Goal: Task Accomplishment & Management: Use online tool/utility

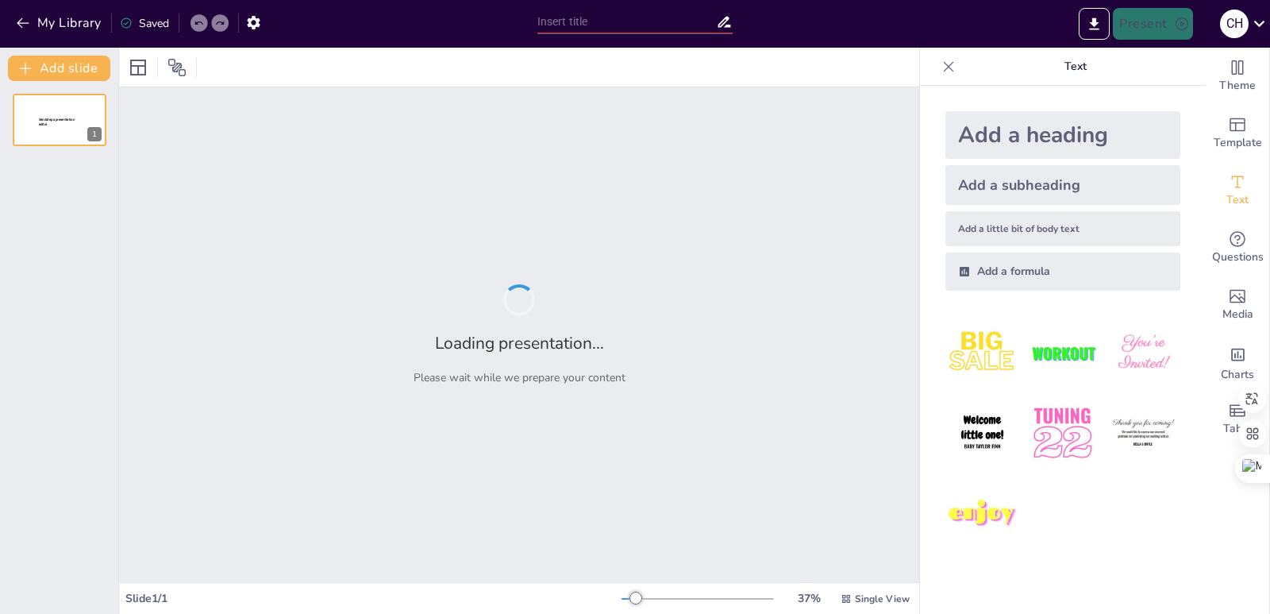
type input "savs"
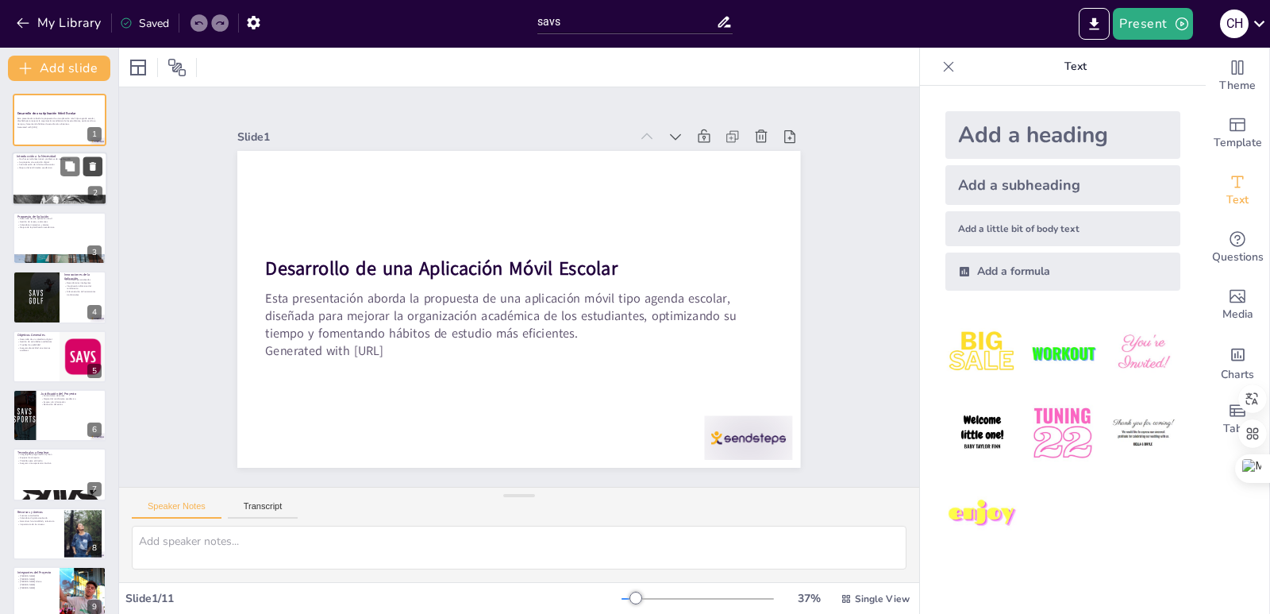
click at [91, 174] on button at bounding box center [92, 166] width 19 height 19
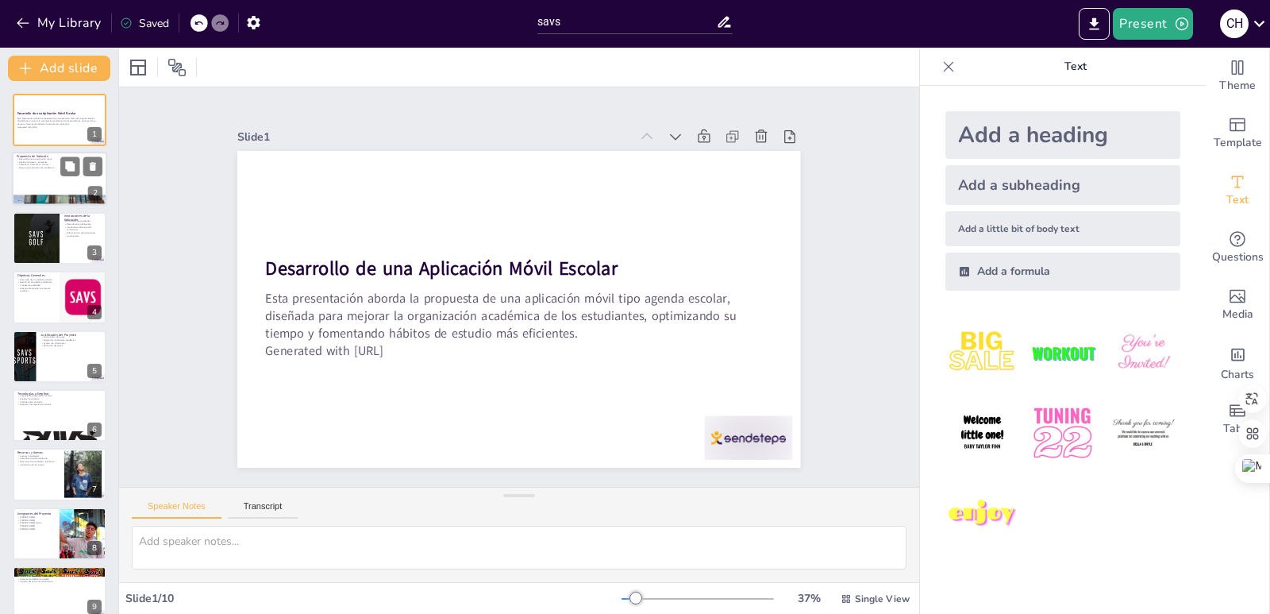
click at [43, 179] on div at bounding box center [59, 179] width 95 height 54
type textarea "Lo ipsumdol si ame consectetu adipi elitseddoe temp incididuntu la et dolo magn…"
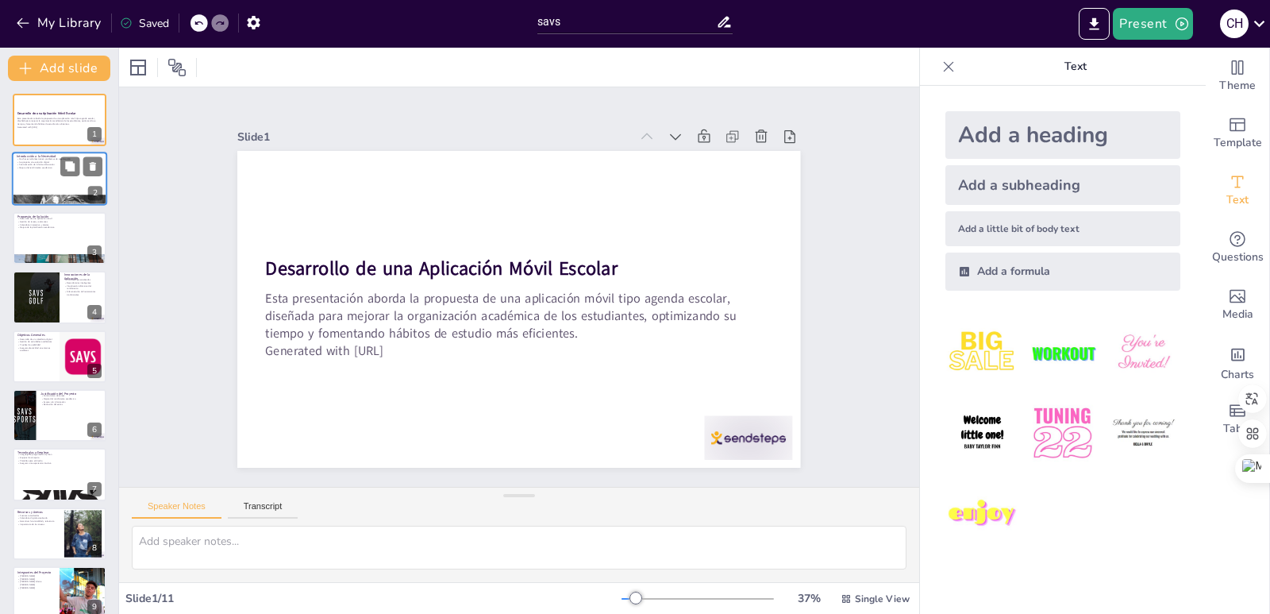
click at [28, 175] on div at bounding box center [59, 179] width 95 height 54
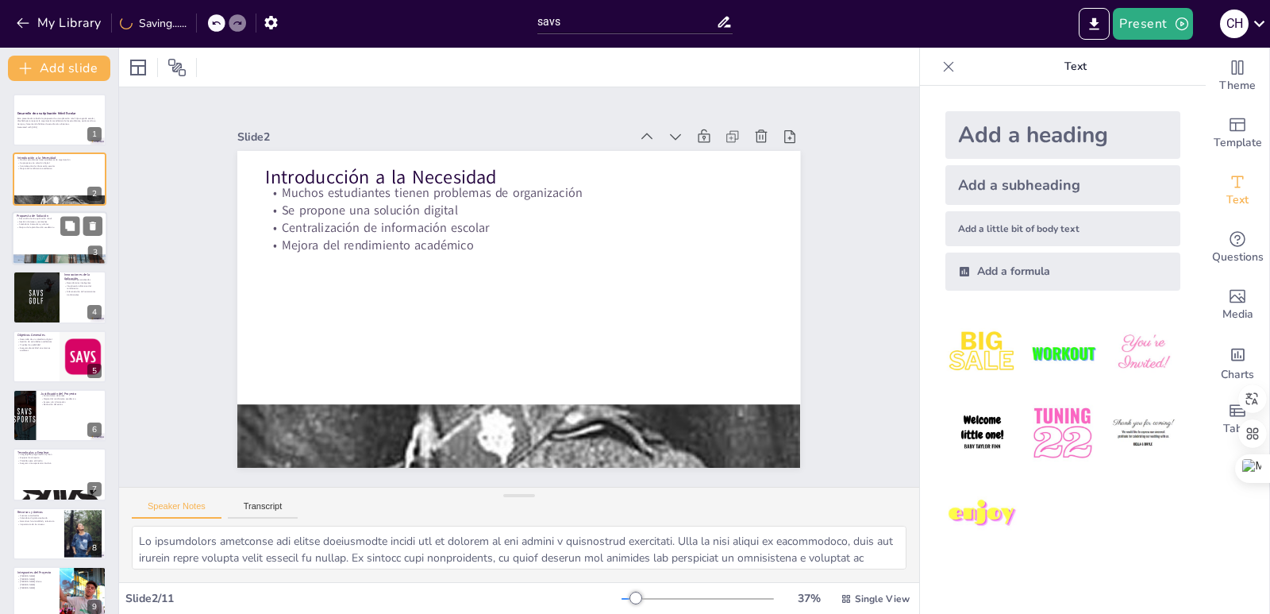
click at [24, 236] on div at bounding box center [59, 238] width 95 height 54
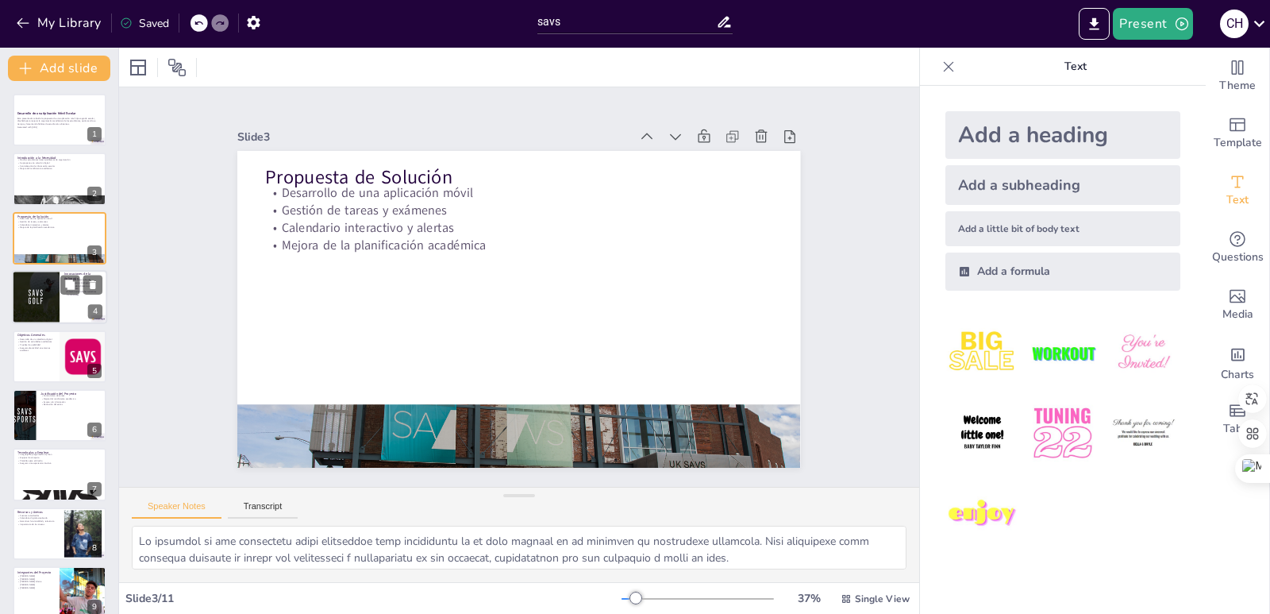
click at [27, 292] on div at bounding box center [36, 297] width 54 height 54
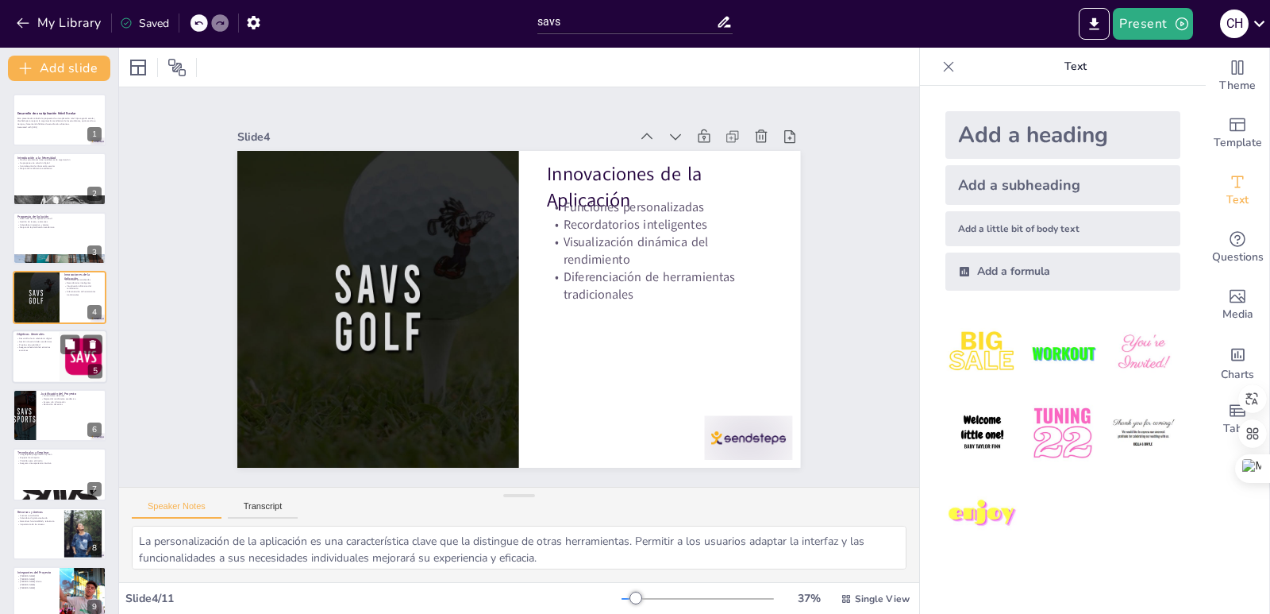
click at [14, 357] on div at bounding box center [59, 356] width 95 height 54
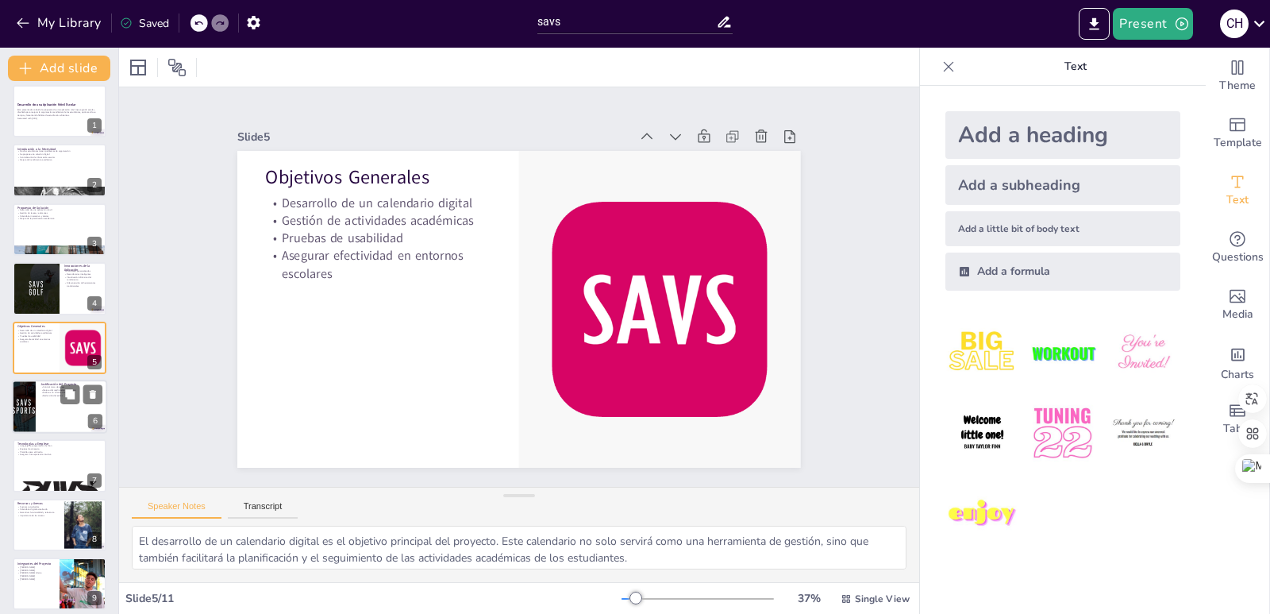
click at [14, 410] on div at bounding box center [24, 406] width 54 height 54
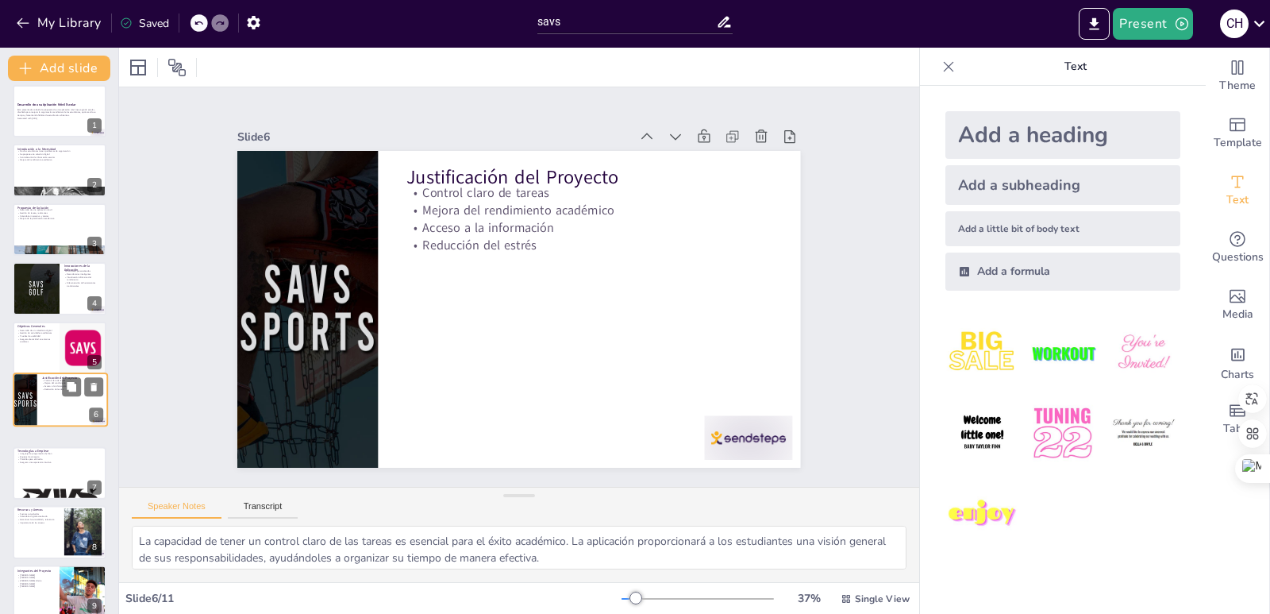
scroll to position [71, 0]
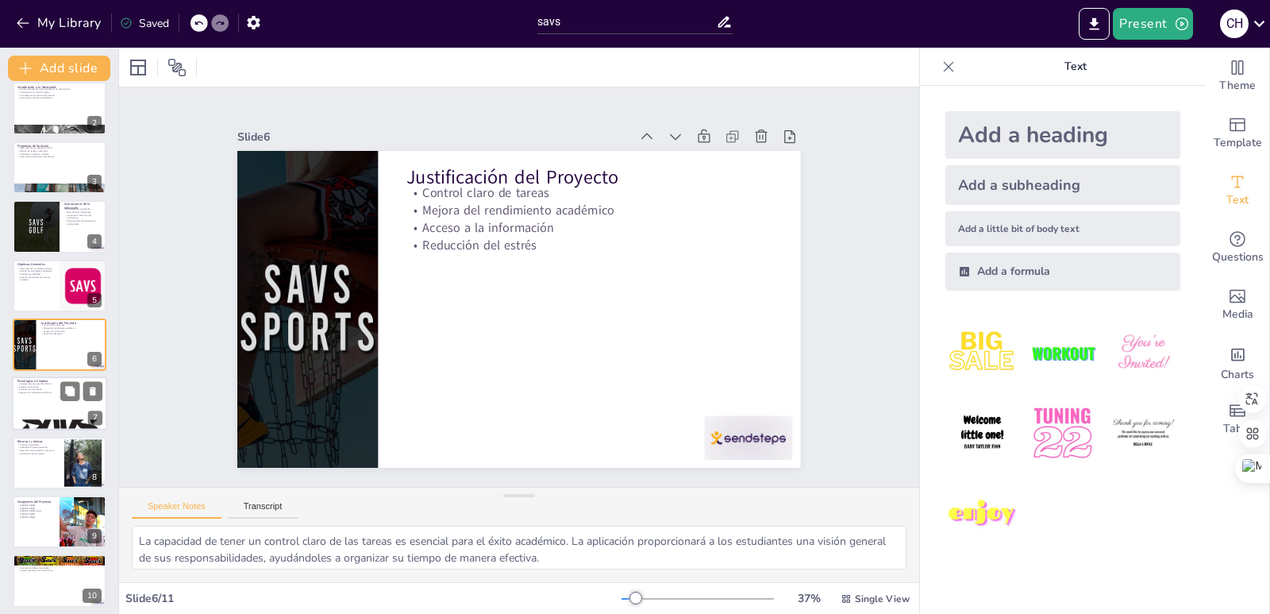
click at [47, 418] on div at bounding box center [59, 404] width 95 height 54
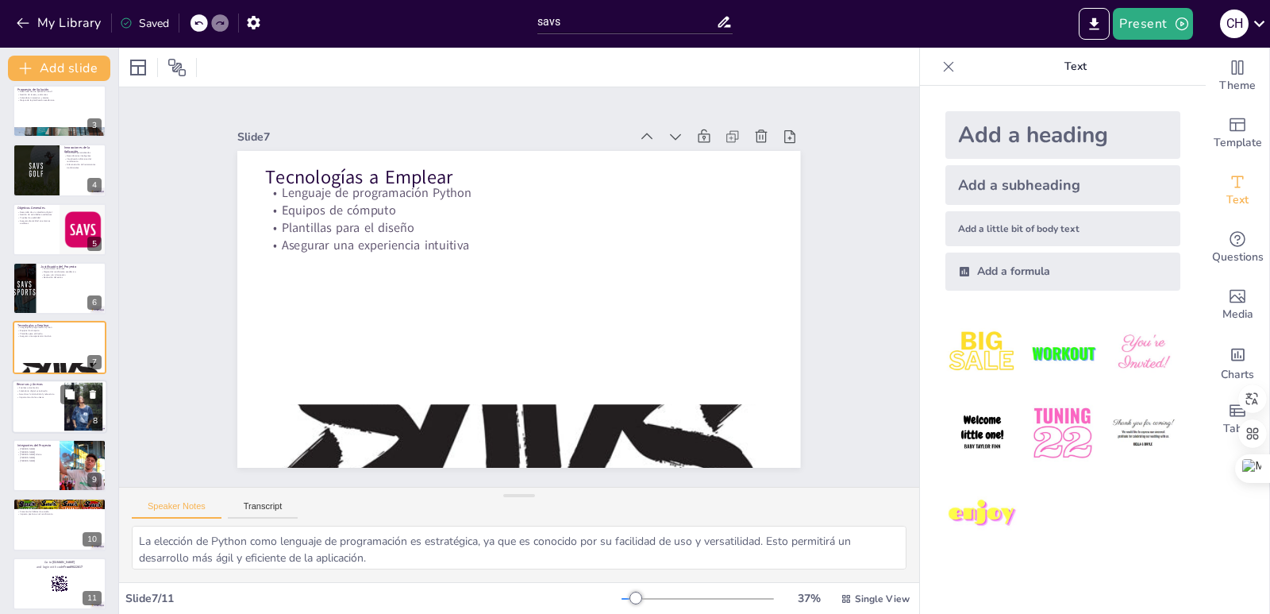
click at [43, 429] on div at bounding box center [59, 406] width 95 height 54
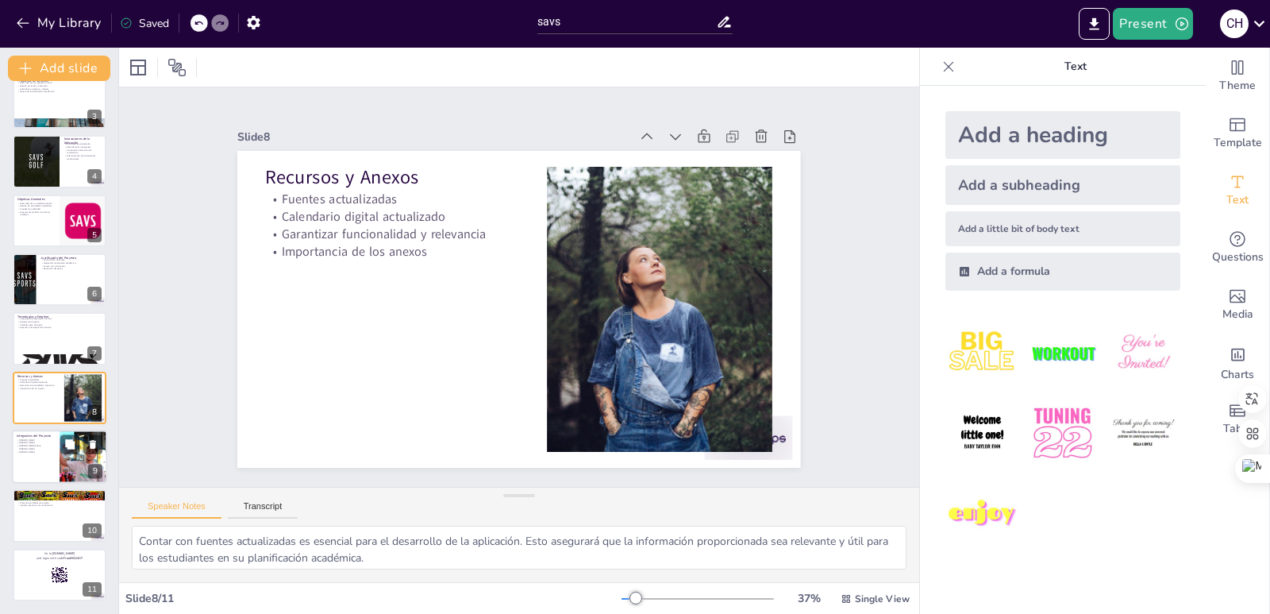
click at [39, 461] on div at bounding box center [59, 456] width 95 height 54
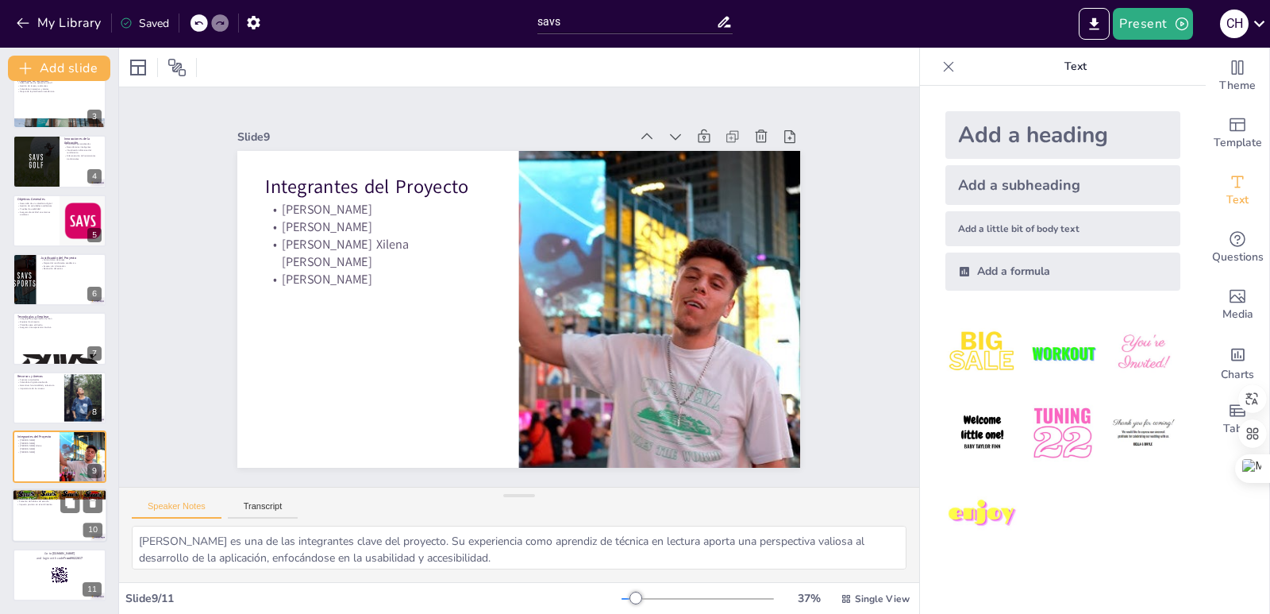
click at [38, 495] on p "Mejora de la organización estudiantil" at bounding box center [60, 496] width 86 height 3
type textarea "La mejora en la organización estudiantil es uno de los principales impactos esp…"
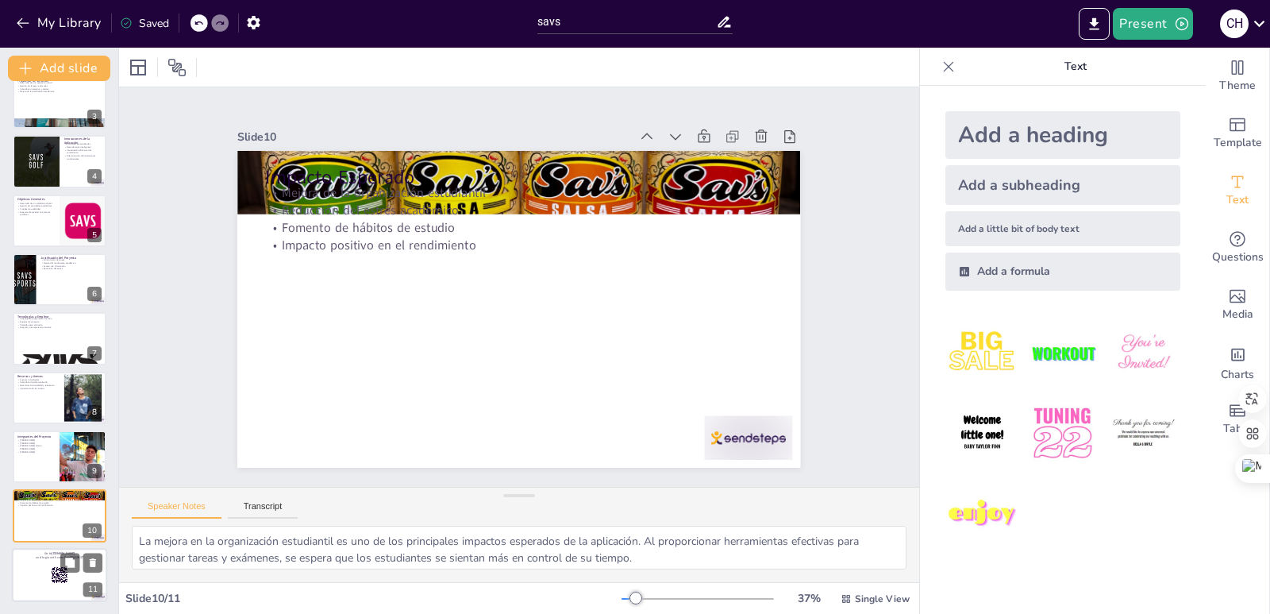
click at [39, 575] on div at bounding box center [59, 575] width 95 height 54
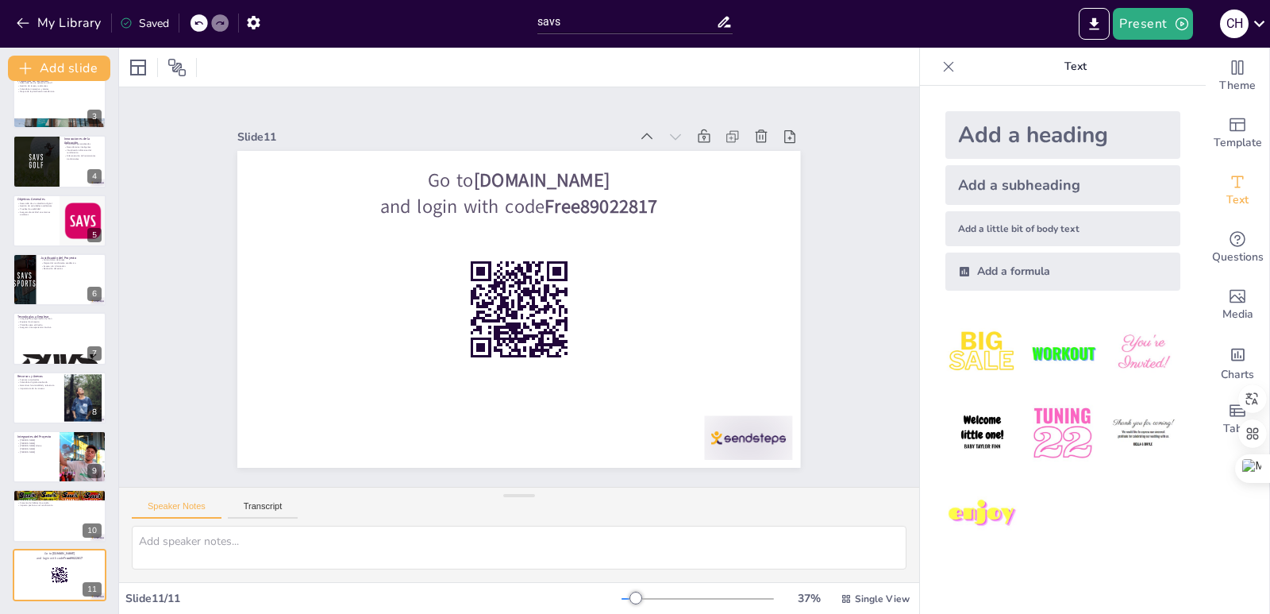
scroll to position [0, 0]
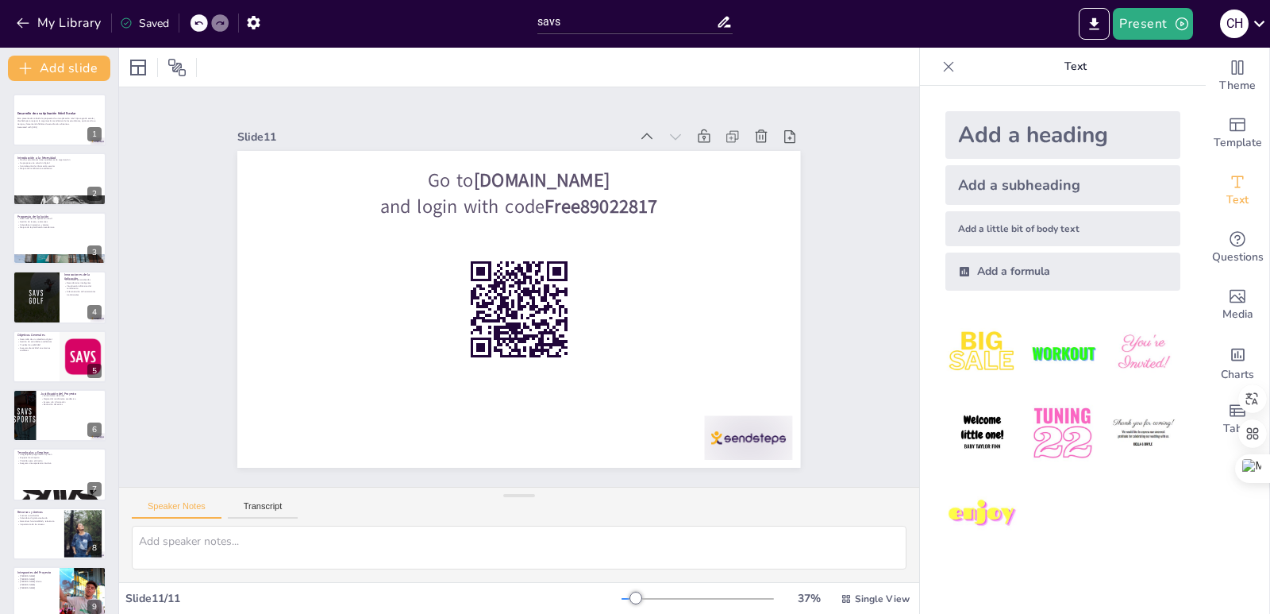
click at [41, 83] on div "Desarrollo de una Aplicación Móvil Escolar Esta presentación aborda la propuest…" at bounding box center [59, 347] width 118 height 533
click at [24, 133] on div at bounding box center [59, 120] width 95 height 54
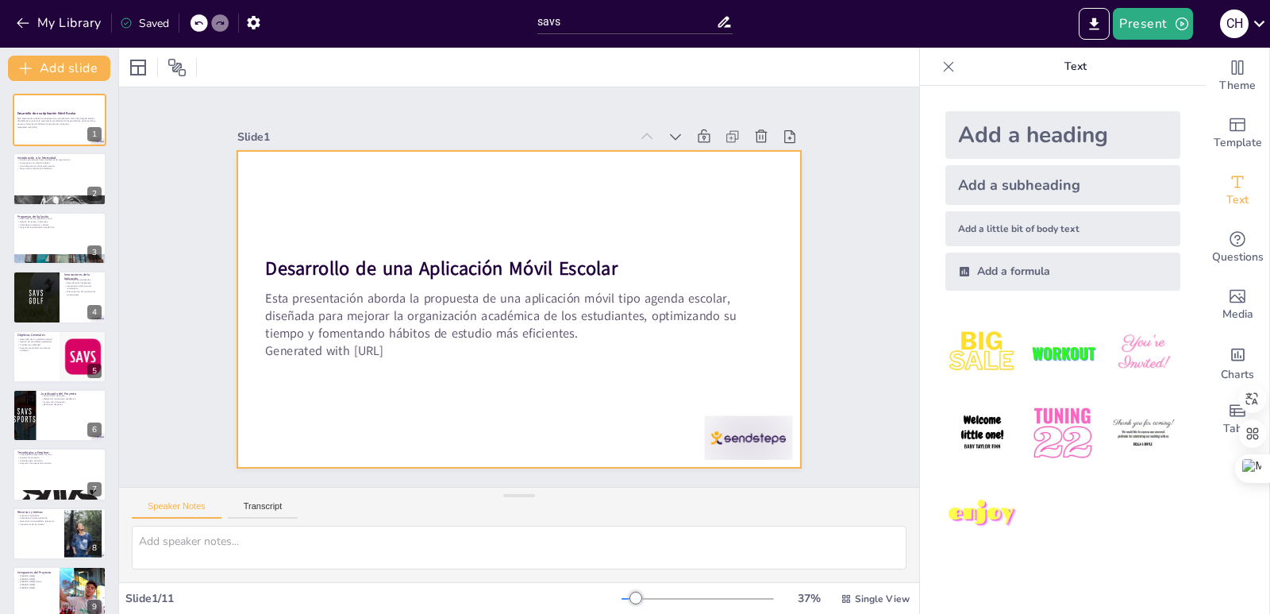
click at [311, 201] on div at bounding box center [518, 309] width 563 height 317
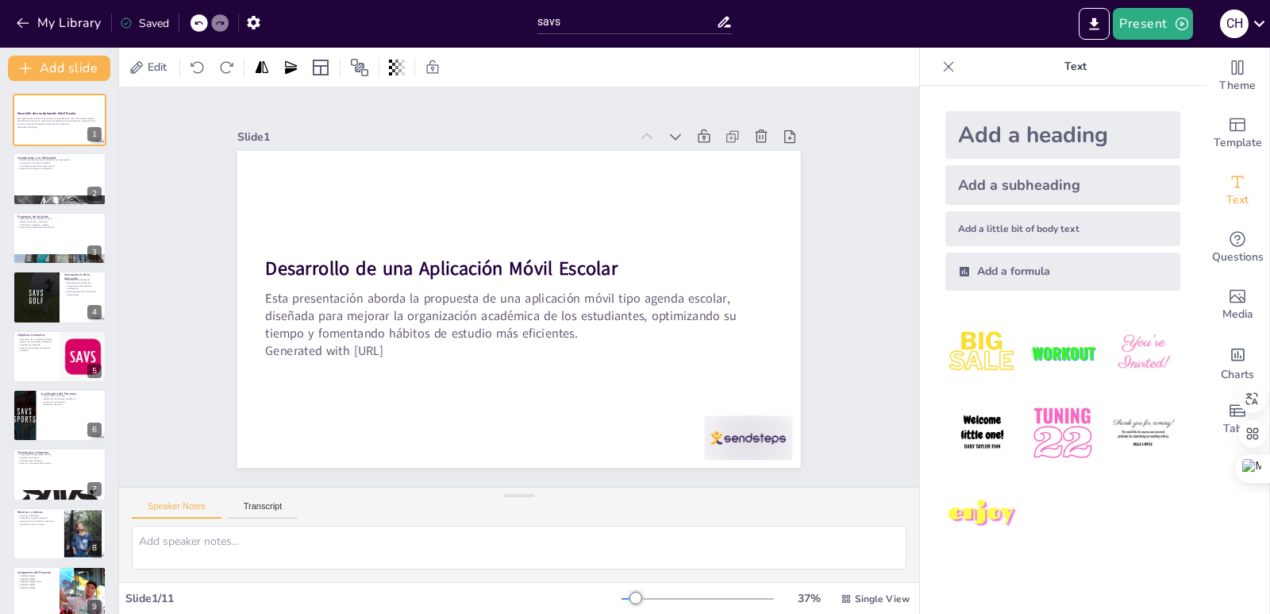
click at [1109, 132] on div "Add a heading" at bounding box center [1063, 135] width 235 height 48
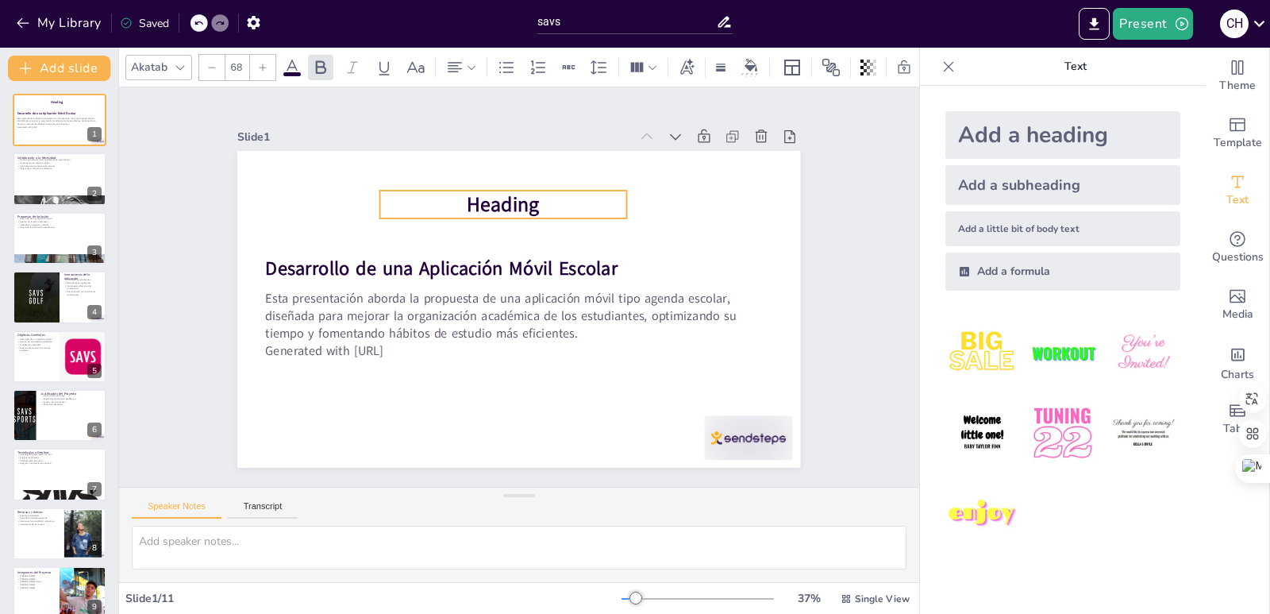
drag, startPoint x: 607, startPoint y: 312, endPoint x: 591, endPoint y: 202, distance: 111.5
click at [591, 202] on p "Heading" at bounding box center [503, 205] width 246 height 28
click at [580, 182] on p "Heading" at bounding box center [513, 197] width 248 height 53
click at [576, 195] on p "Heading" at bounding box center [503, 199] width 246 height 28
click at [531, 185] on p "Heading" at bounding box center [502, 199] width 246 height 28
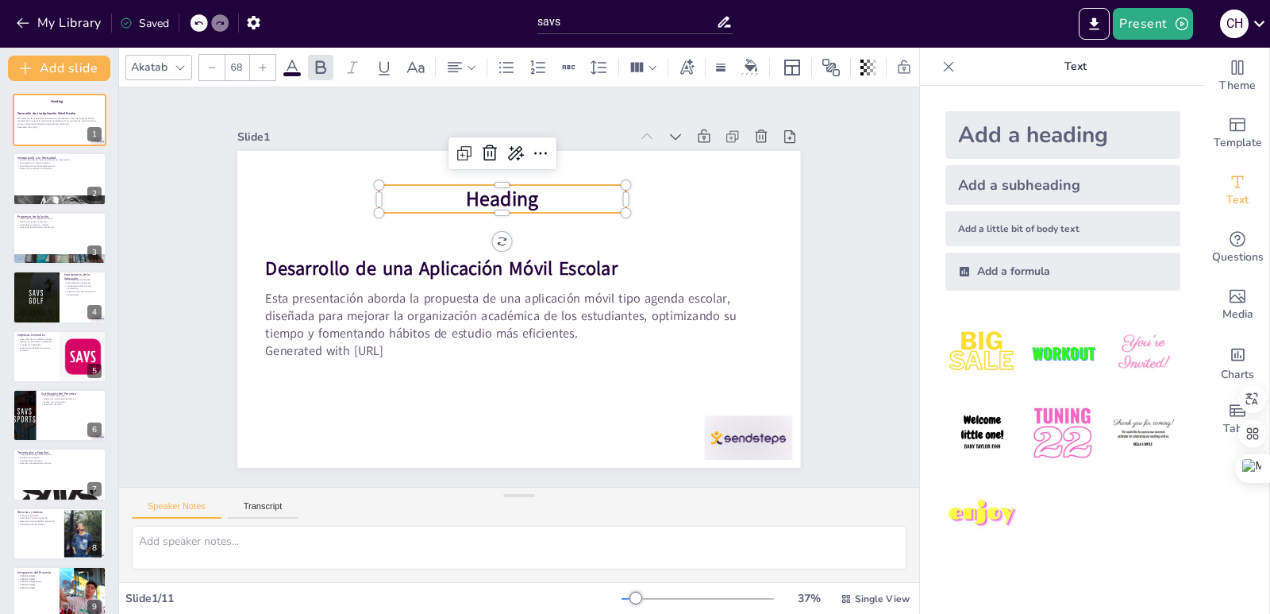
click at [526, 195] on p "Heading" at bounding box center [502, 199] width 246 height 28
click at [549, 195] on p "Heading" at bounding box center [512, 197] width 248 height 53
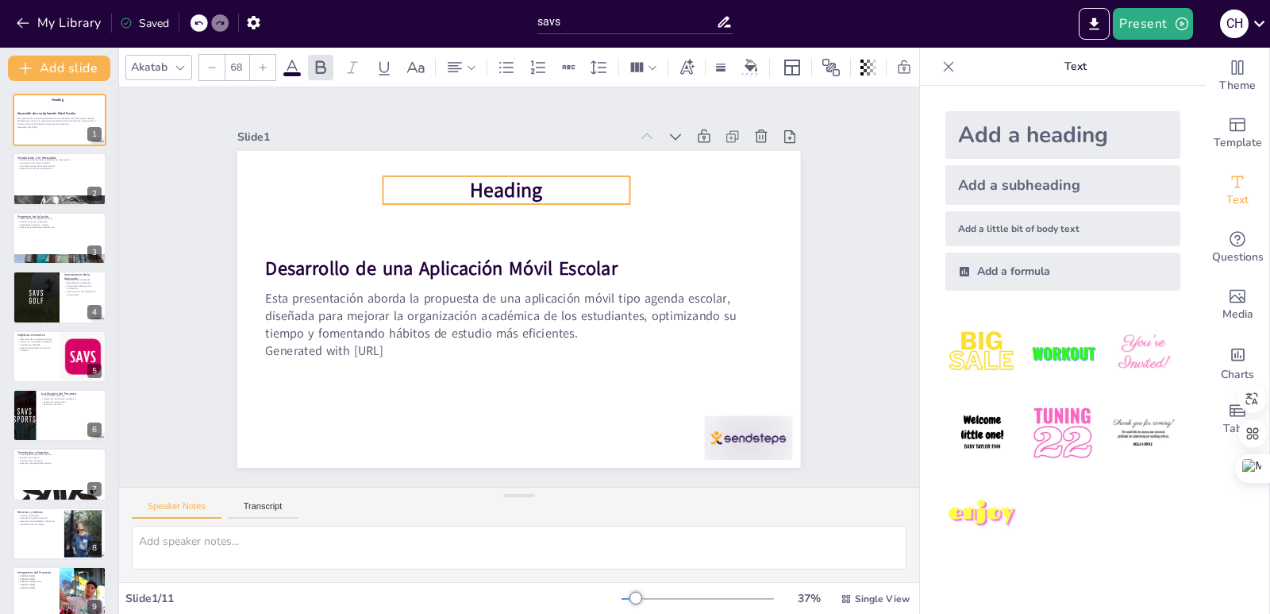
drag, startPoint x: 549, startPoint y: 195, endPoint x: 553, endPoint y: 186, distance: 9.6
click at [553, 186] on p "Heading" at bounding box center [517, 189] width 248 height 53
click at [518, 188] on span "Heading" at bounding box center [517, 189] width 75 height 35
click at [537, 148] on div at bounding box center [553, 145] width 33 height 33
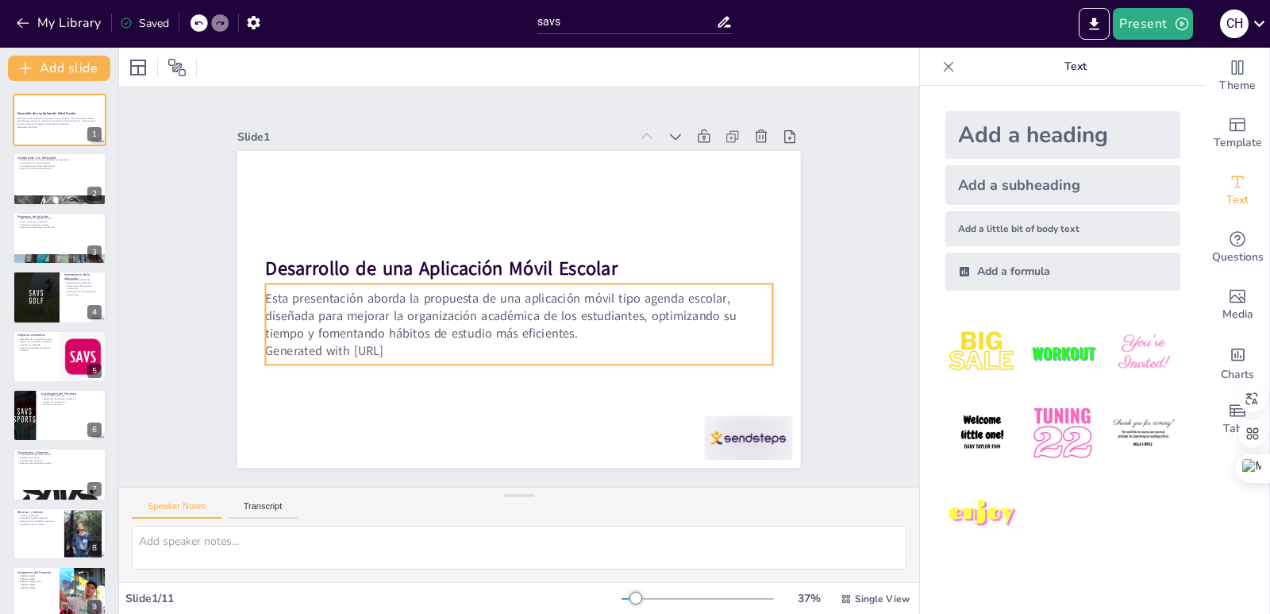
click at [414, 343] on p "Generated with [URL]" at bounding box center [519, 350] width 506 height 17
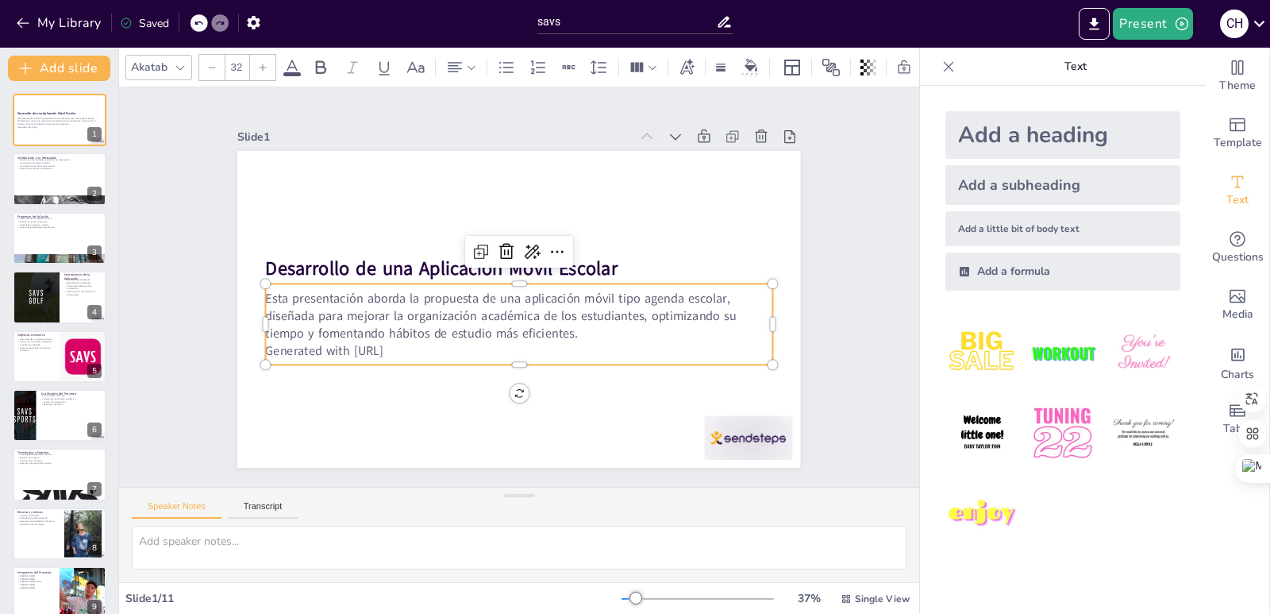
click at [417, 346] on p "Generated with [URL]" at bounding box center [513, 350] width 506 height 71
click at [581, 342] on p "Generated with [URL]" at bounding box center [519, 350] width 506 height 17
click at [545, 330] on span "Esta presentación aborda la propuesta de una aplicación móvil tipo agenda escol…" at bounding box center [497, 305] width 472 height 85
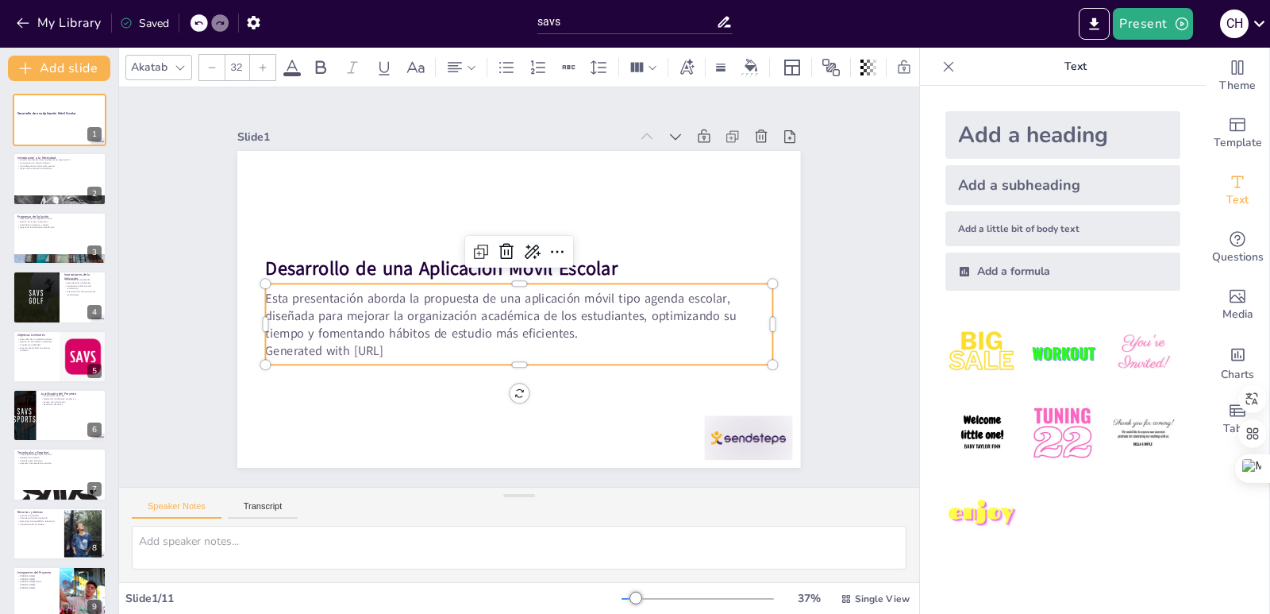
click at [555, 347] on p "Generated with [URL]" at bounding box center [519, 350] width 506 height 17
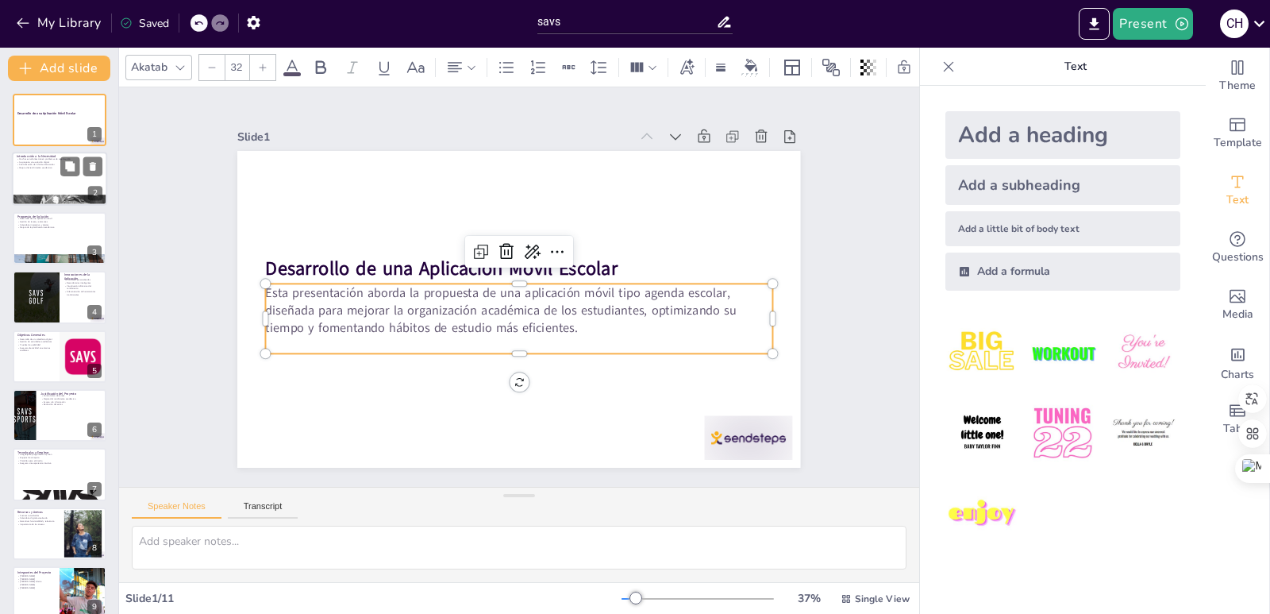
click at [39, 188] on div at bounding box center [59, 179] width 95 height 54
type textarea "Lo ipsumdolors ametconse adi elitse doeiusmodte incidi utl et dolorem al eni ad…"
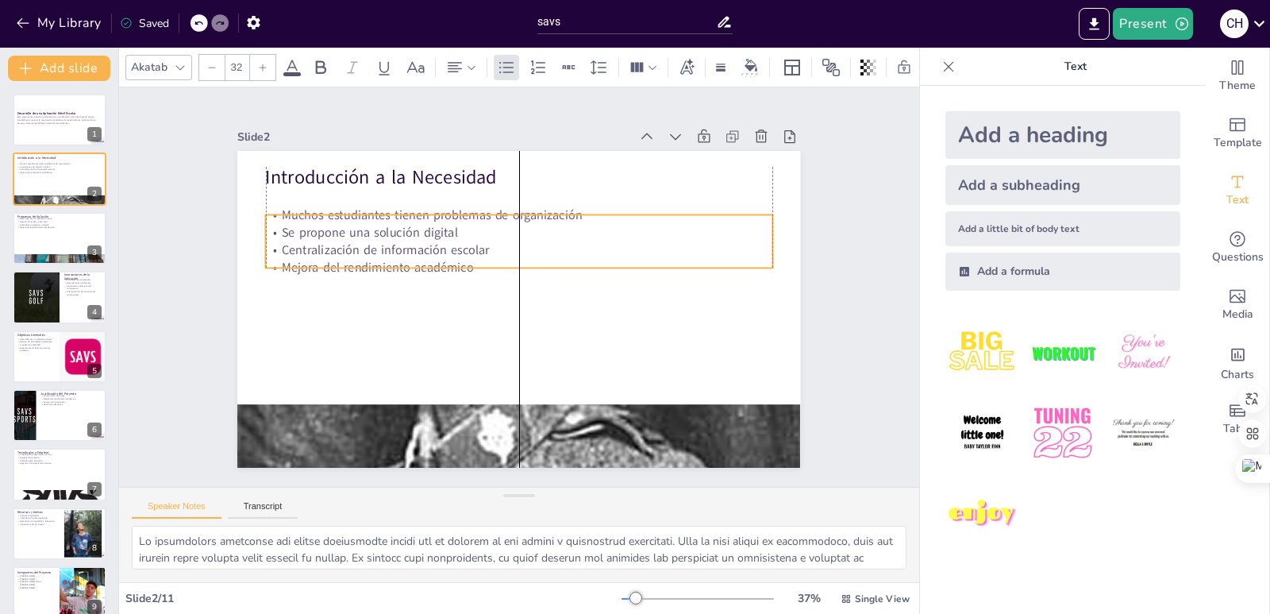
drag, startPoint x: 375, startPoint y: 196, endPoint x: 373, endPoint y: 218, distance: 22.3
click at [373, 218] on p "Se propone una solución digital" at bounding box center [525, 233] width 506 height 71
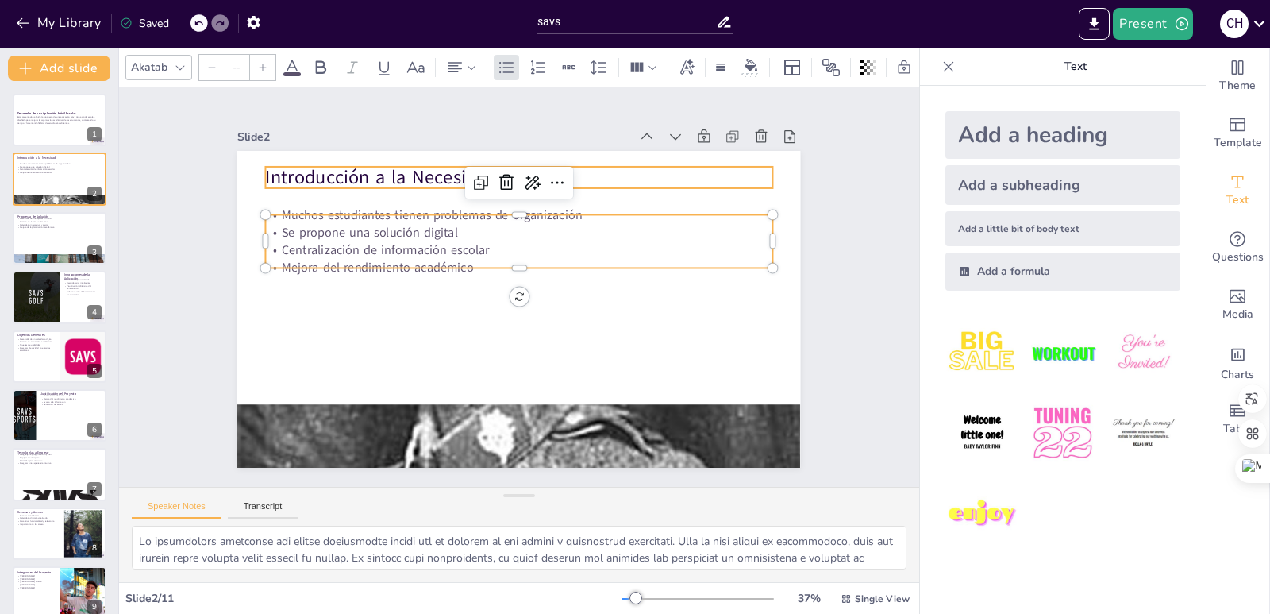
type input "48"
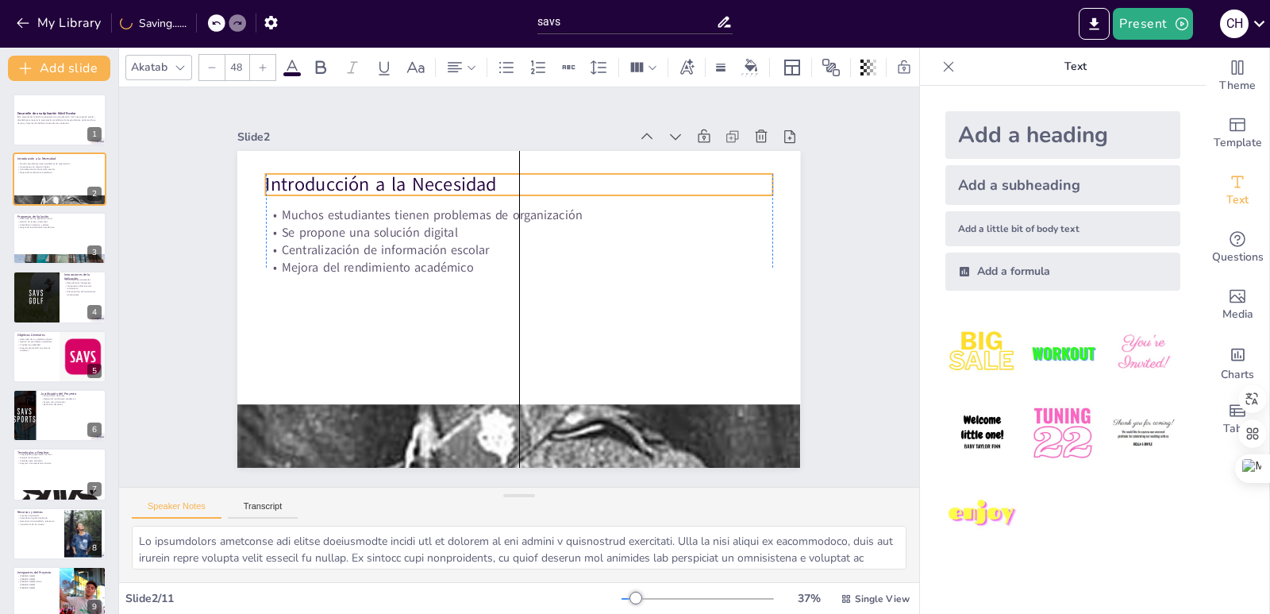
click at [375, 185] on p "Introducción a la Necesidad" at bounding box center [529, 184] width 506 height 79
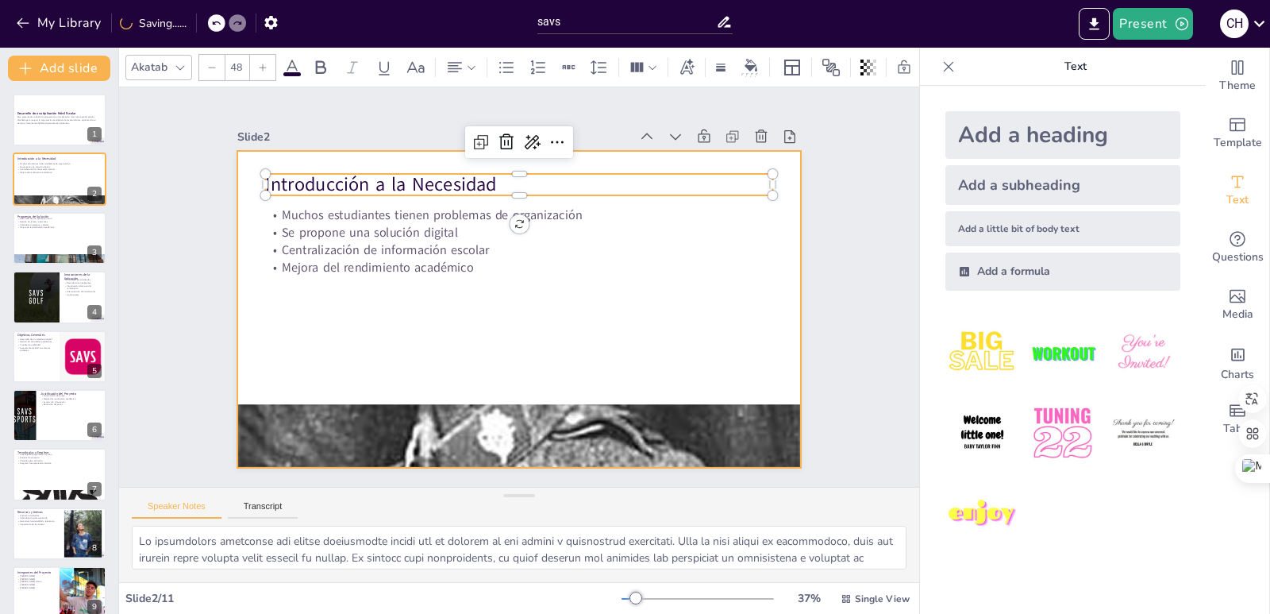
click at [663, 276] on div at bounding box center [517, 309] width 593 height 374
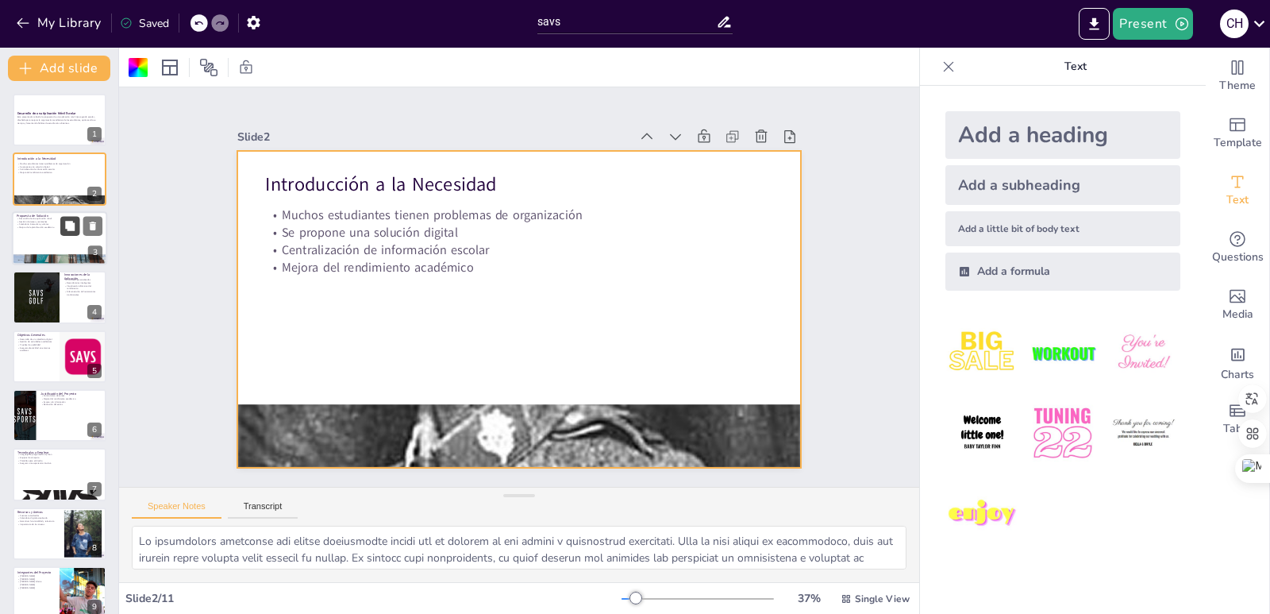
click at [73, 228] on icon at bounding box center [70, 226] width 10 height 10
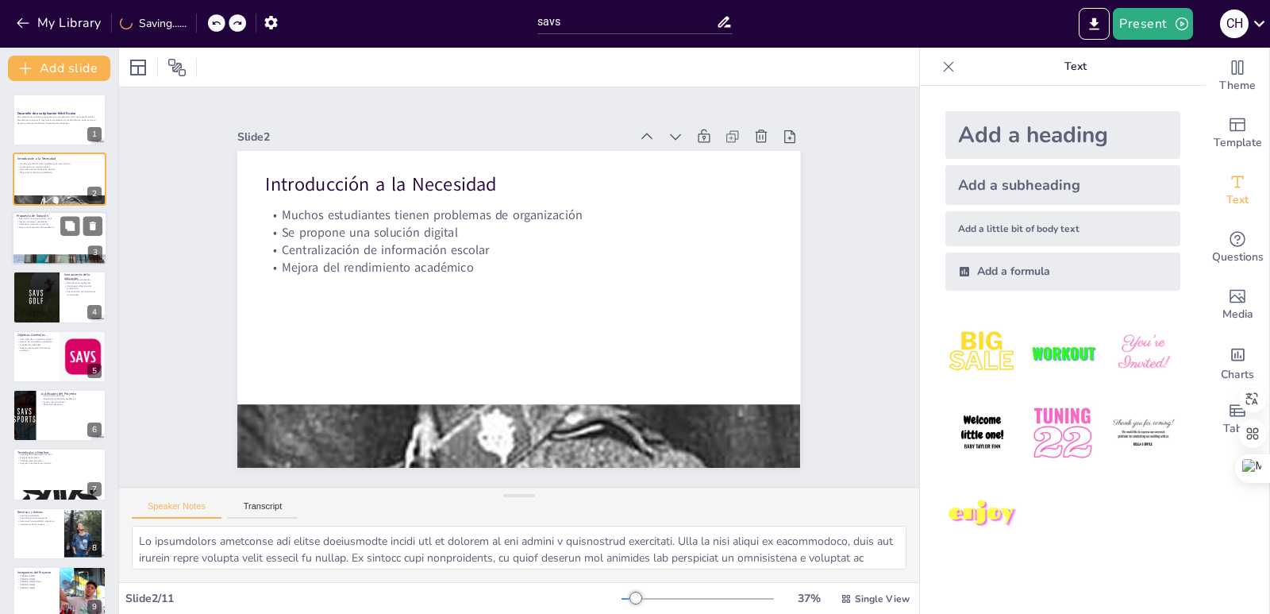
click at [31, 237] on div at bounding box center [59, 238] width 95 height 54
type textarea "Lo ipsumdol si ame consectetu adipi elitseddoe temp incididuntu la et dolo magn…"
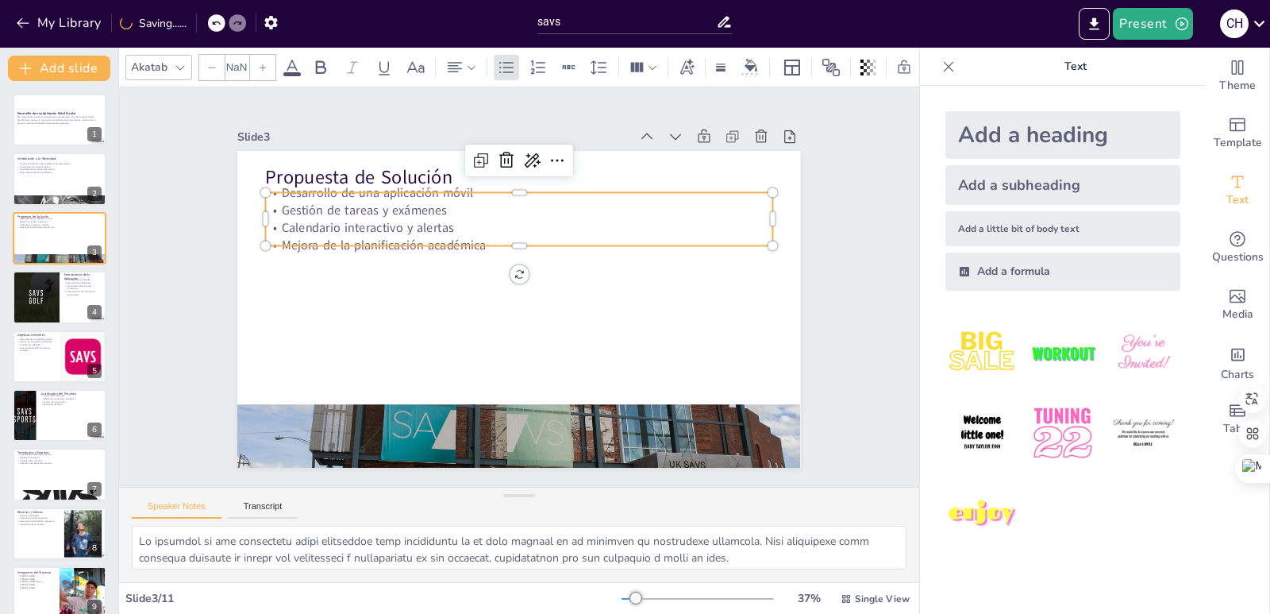
type input "32"
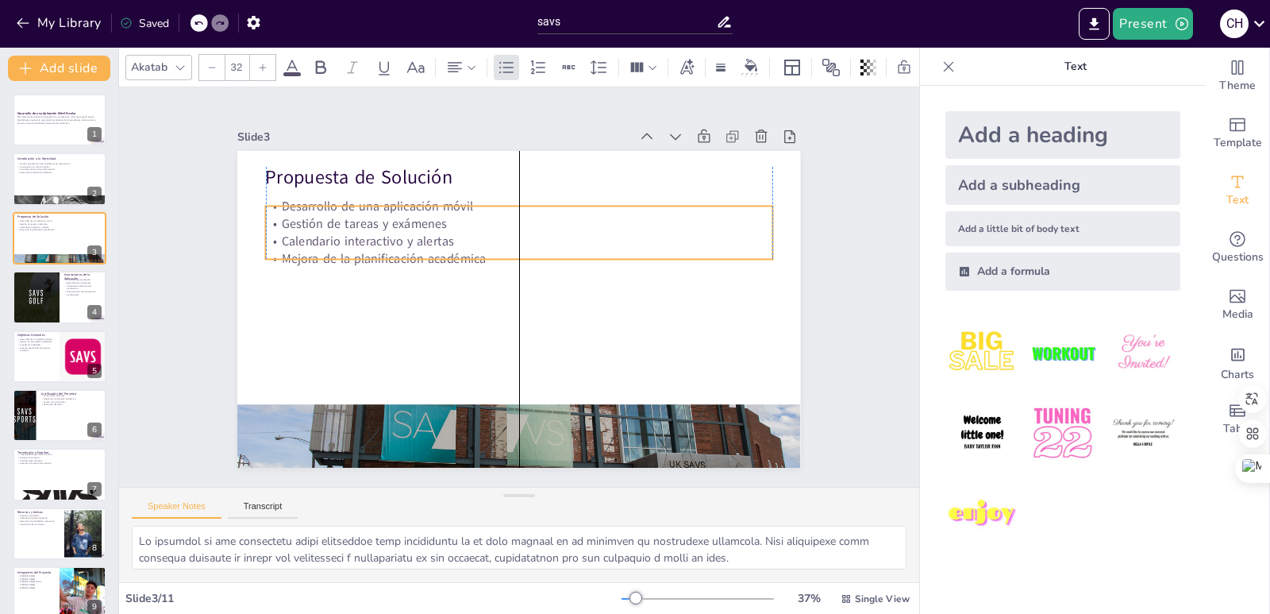
click at [318, 228] on p "Calendario interactivo y alertas" at bounding box center [542, 247] width 448 height 268
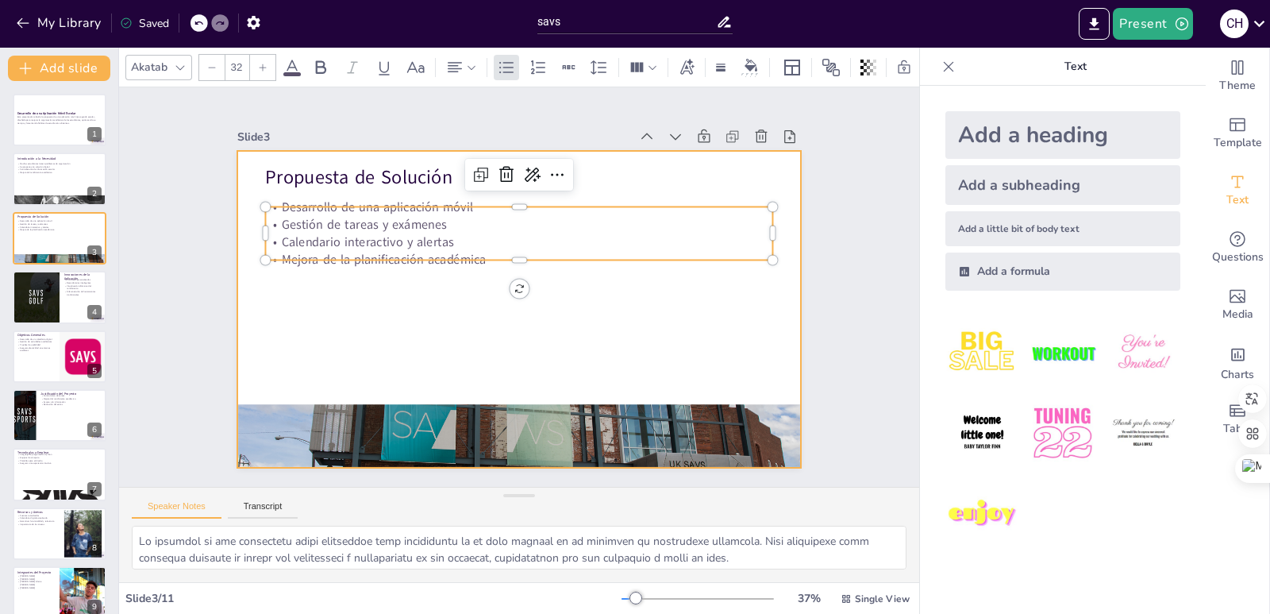
click at [357, 393] on div at bounding box center [516, 309] width 593 height 374
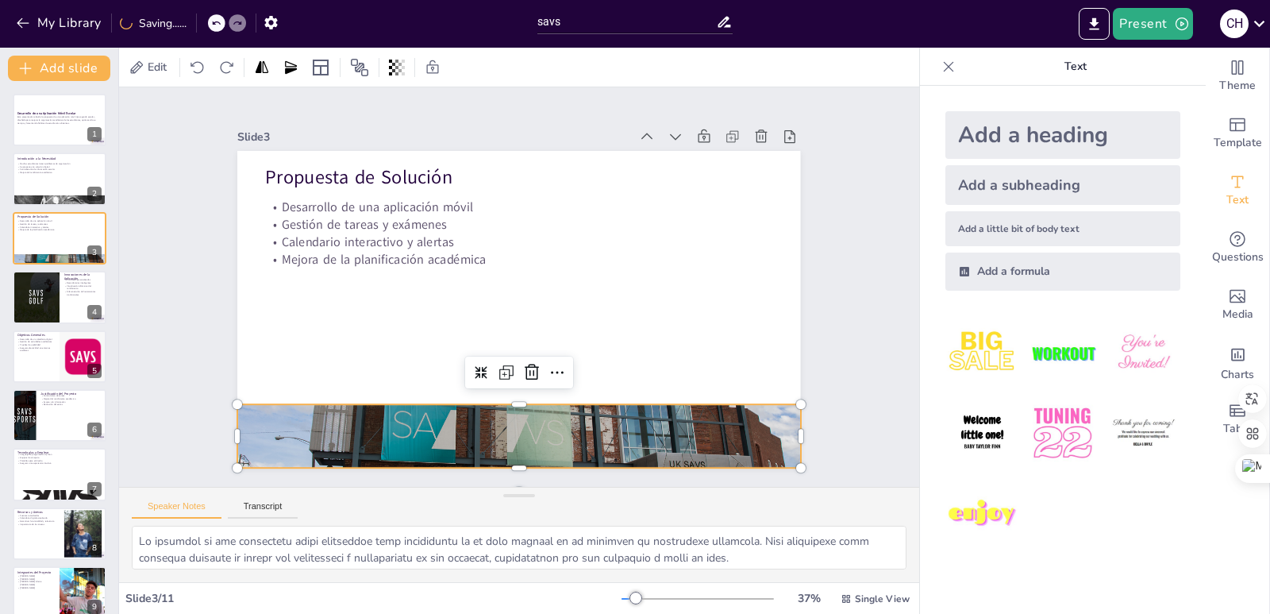
click at [376, 441] on div at bounding box center [518, 436] width 563 height 317
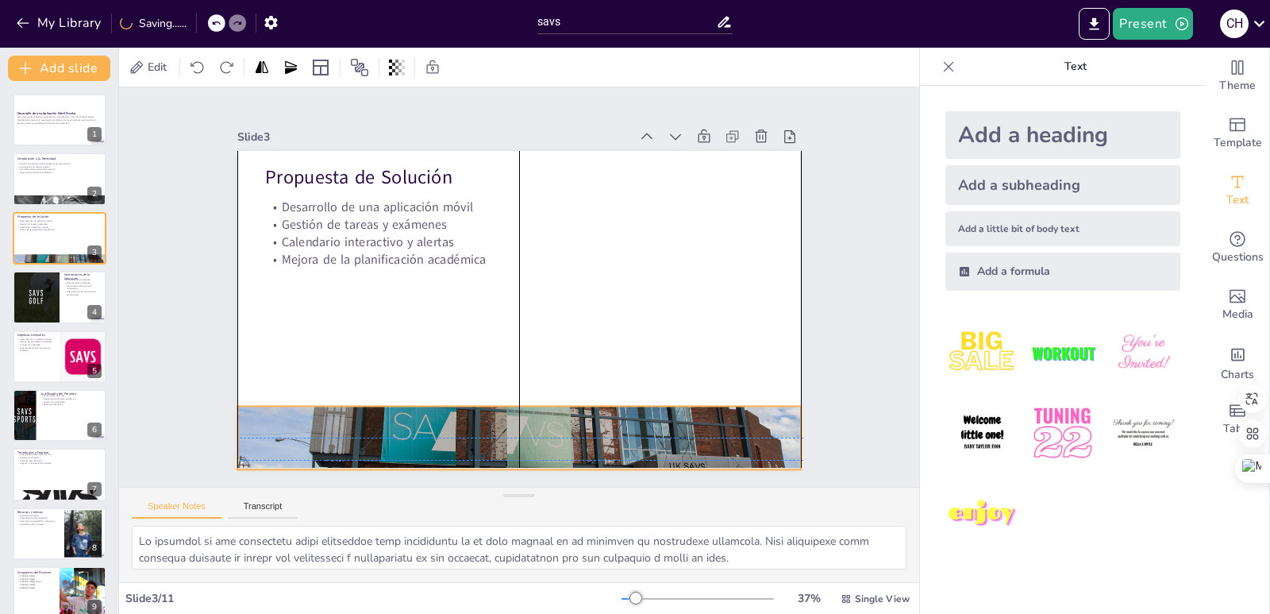
click at [385, 428] on div at bounding box center [518, 437] width 563 height 317
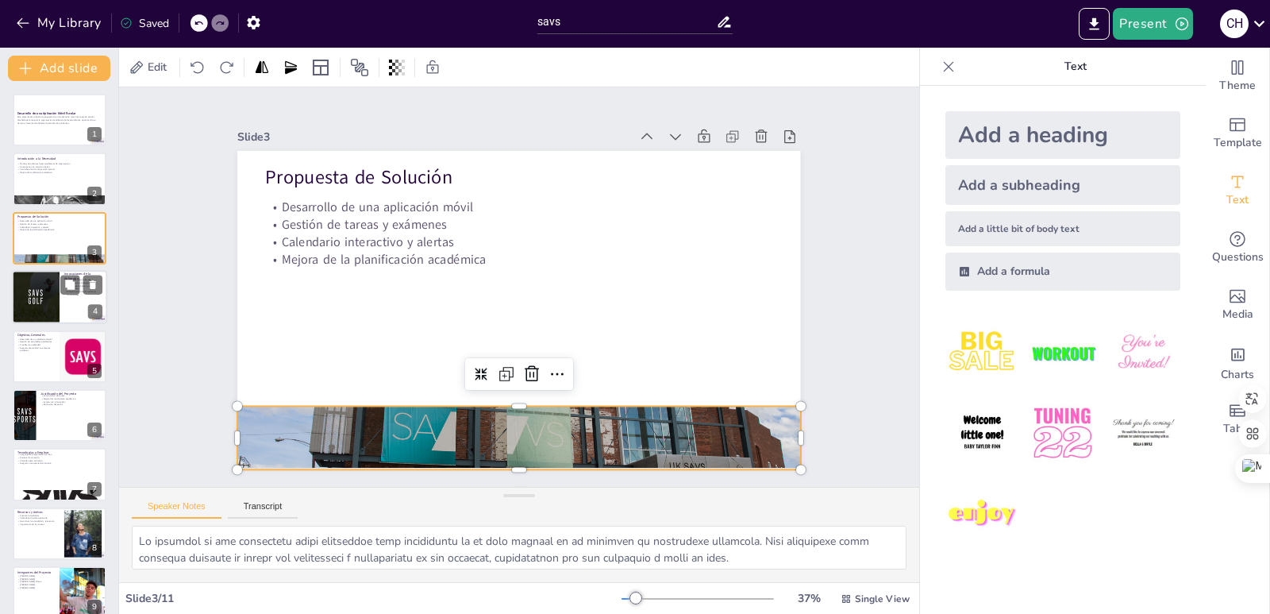
click at [45, 299] on div at bounding box center [36, 297] width 54 height 54
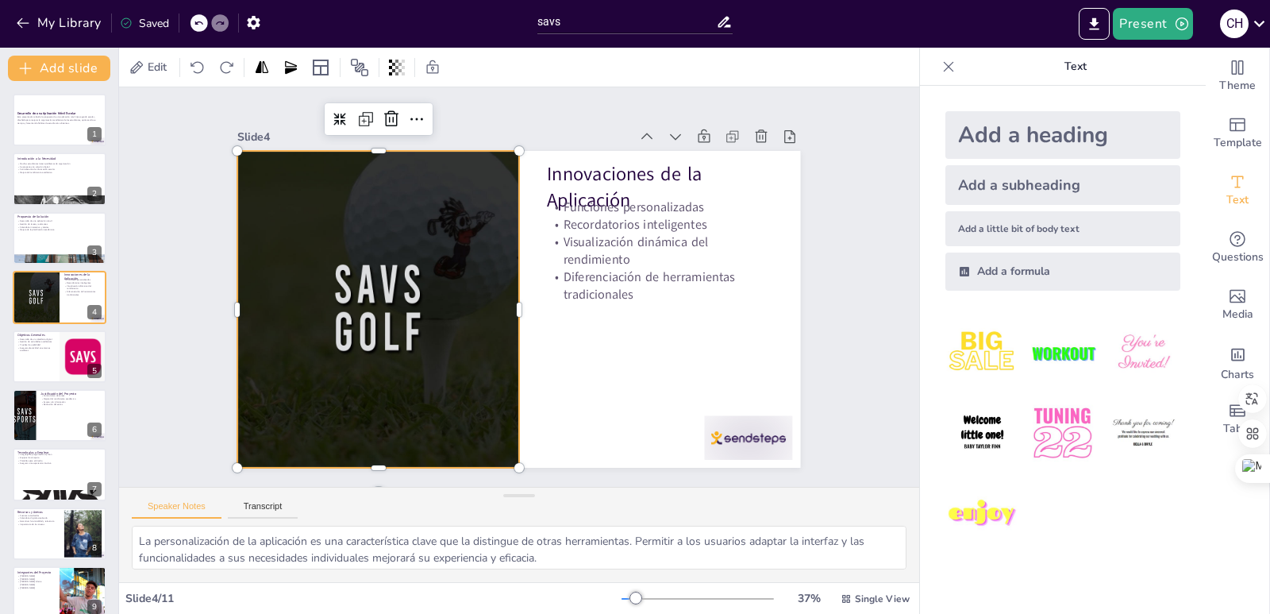
click at [359, 295] on div at bounding box center [377, 295] width 348 height 348
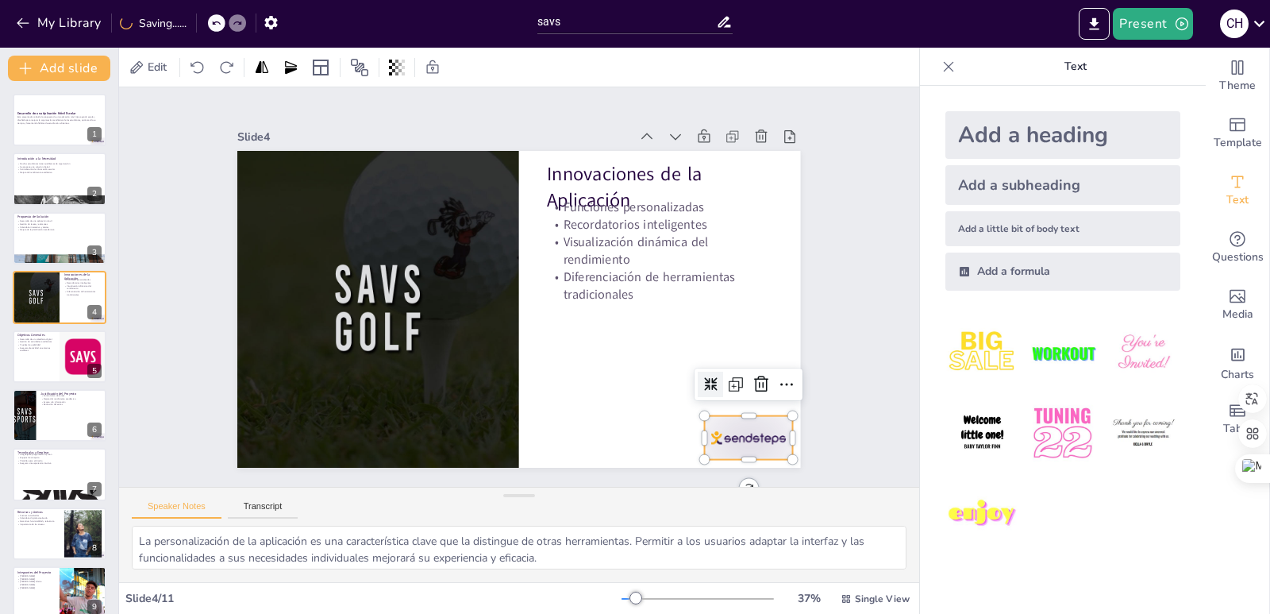
click at [718, 434] on div at bounding box center [732, 460] width 92 height 53
click at [741, 396] on icon at bounding box center [750, 406] width 21 height 21
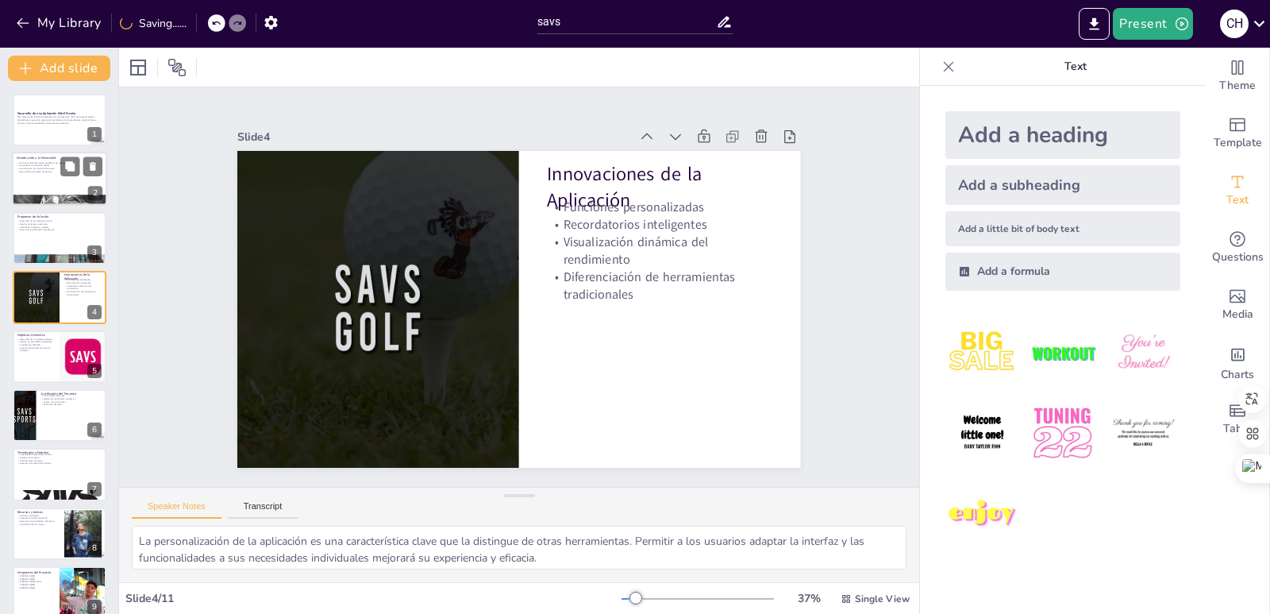
click at [52, 152] on div "Introducción a la Necesidad Muchos estudiantes tienen problemas de organización…" at bounding box center [59, 179] width 95 height 54
type textarea "Lo ipsumdolors ametconse adi elitse doeiusmodte incidi utl et dolorem al eni ad…"
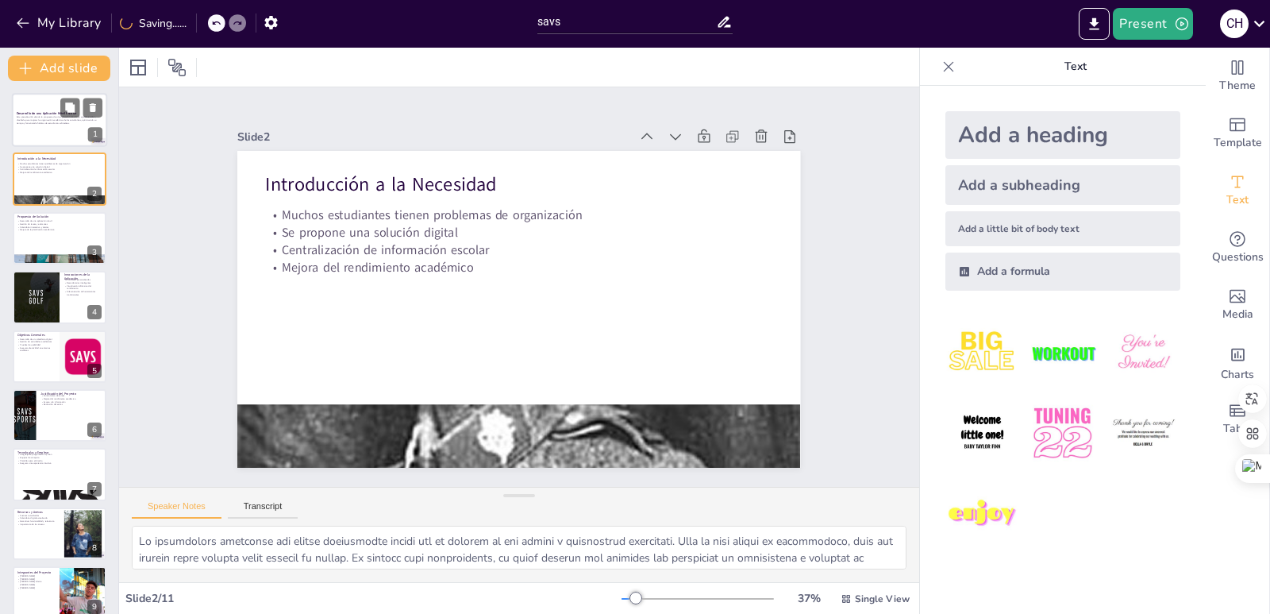
click at [50, 127] on p at bounding box center [60, 126] width 86 height 3
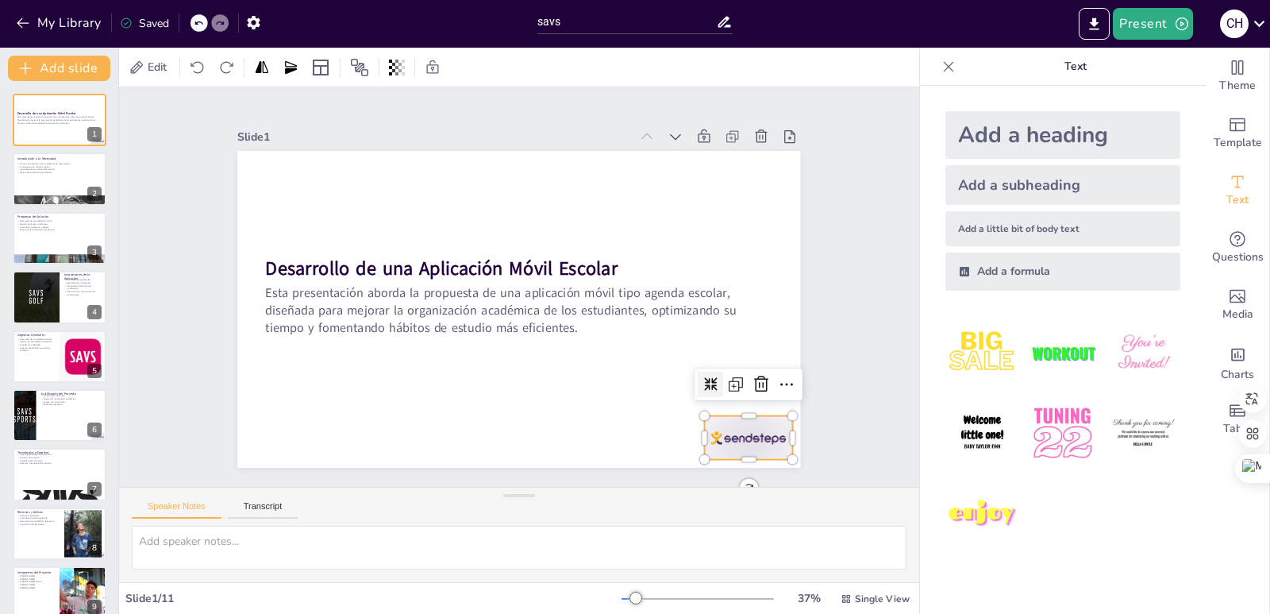
drag, startPoint x: 738, startPoint y: 441, endPoint x: 707, endPoint y: 412, distance: 42.1
click at [736, 441] on div at bounding box center [749, 438] width 88 height 44
click at [750, 376] on icon at bounding box center [759, 383] width 19 height 19
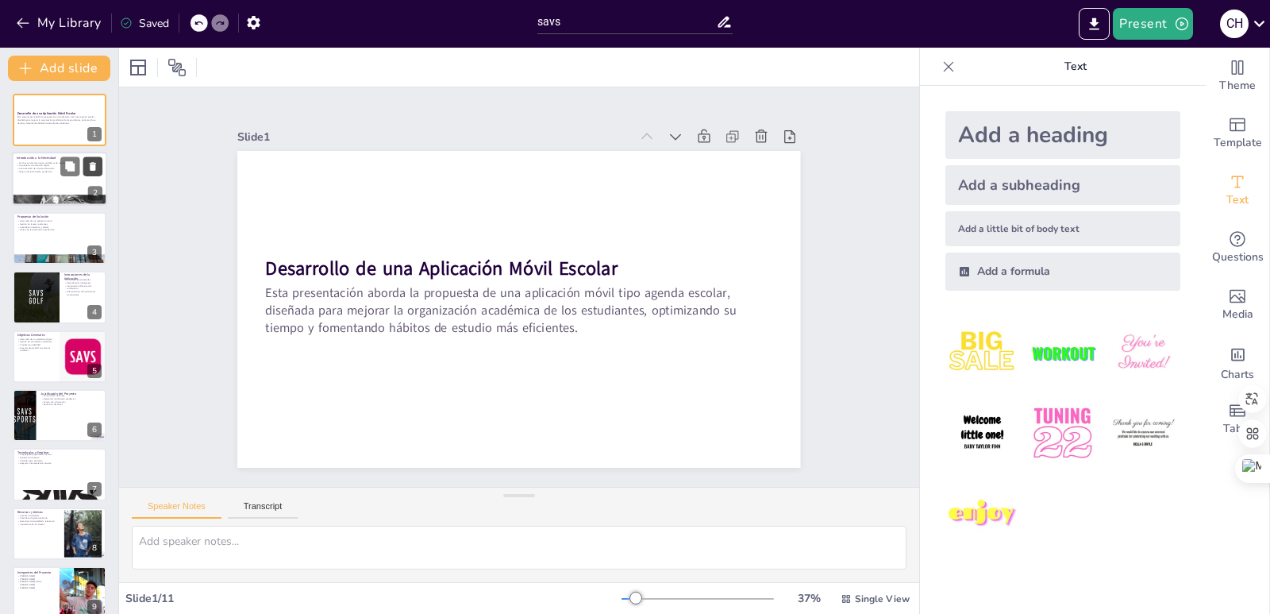
click at [87, 174] on button at bounding box center [92, 166] width 19 height 19
click at [29, 171] on p "Mejora del rendimiento académico" at bounding box center [60, 172] width 86 height 3
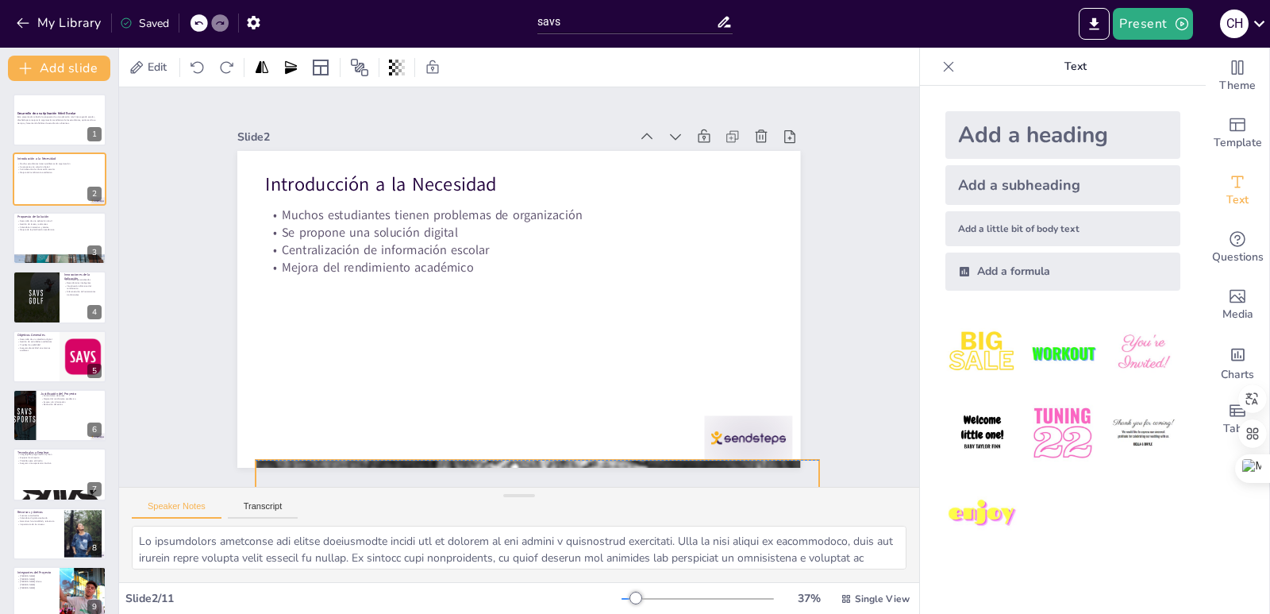
drag, startPoint x: 498, startPoint y: 451, endPoint x: 518, endPoint y: 514, distance: 66.0
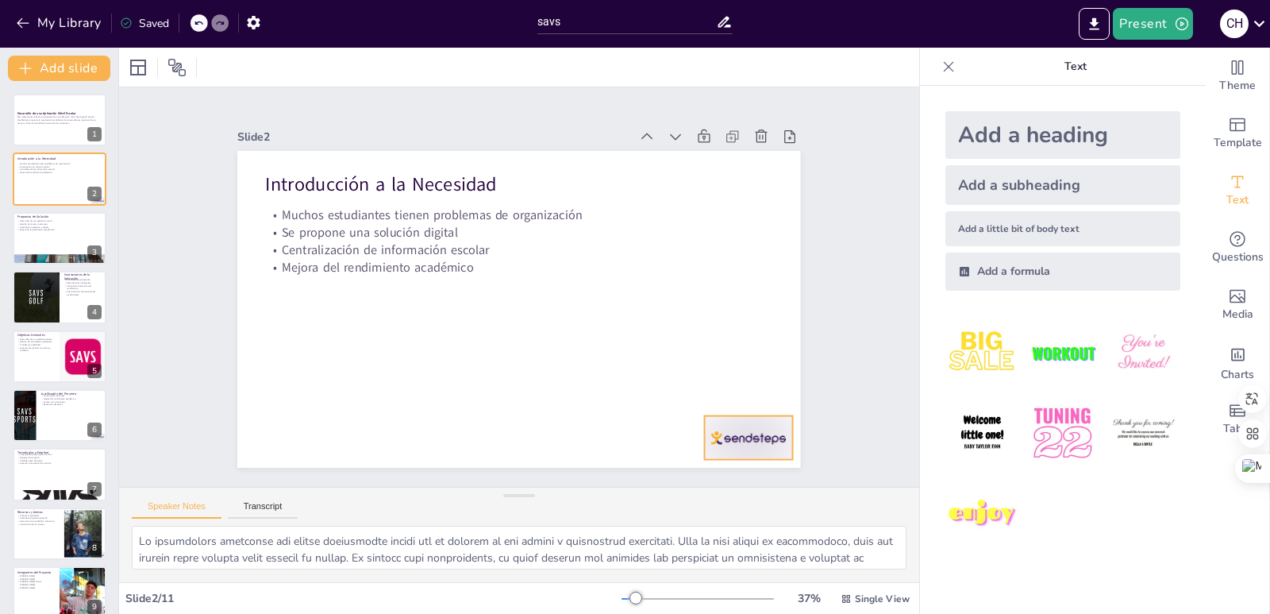
click at [720, 437] on div at bounding box center [732, 460] width 92 height 53
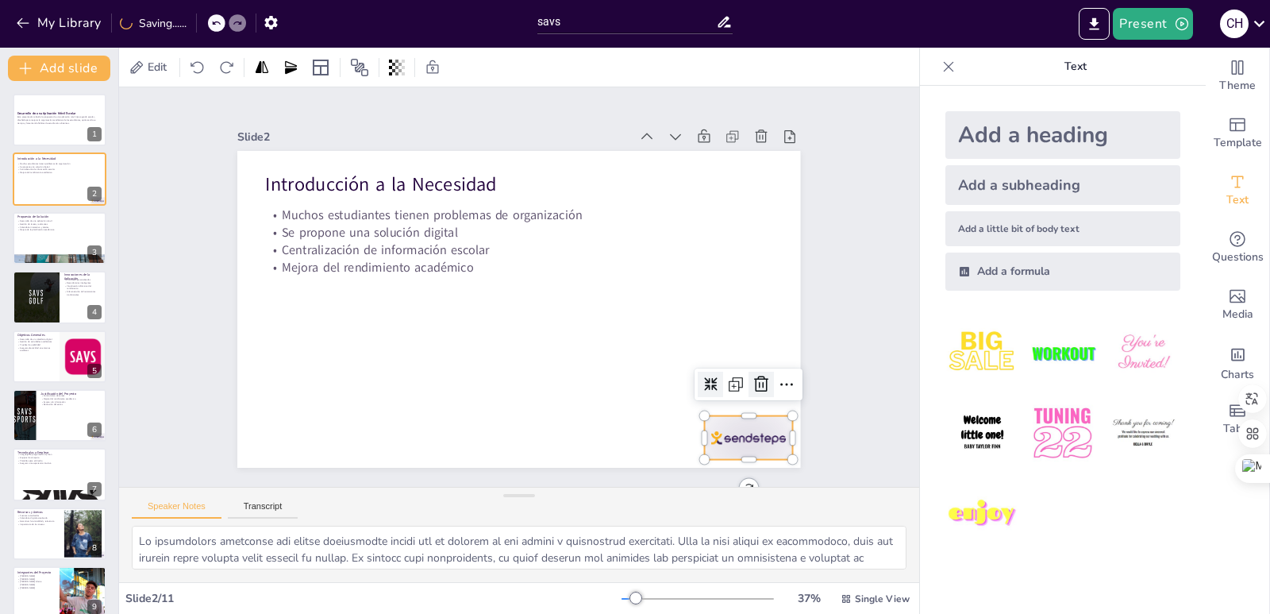
click at [752, 378] on icon at bounding box center [761, 384] width 19 height 19
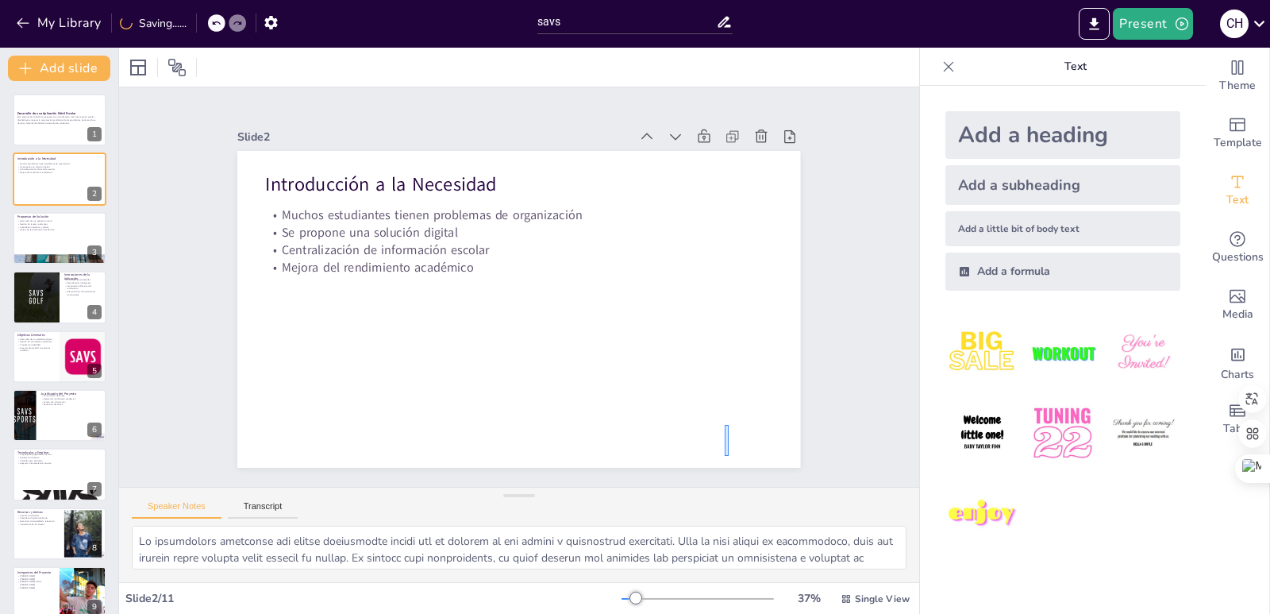
drag, startPoint x: 729, startPoint y: 456, endPoint x: 725, endPoint y: 424, distance: 32.0
drag, startPoint x: 695, startPoint y: 460, endPoint x: 695, endPoint y: 442, distance: 18.3
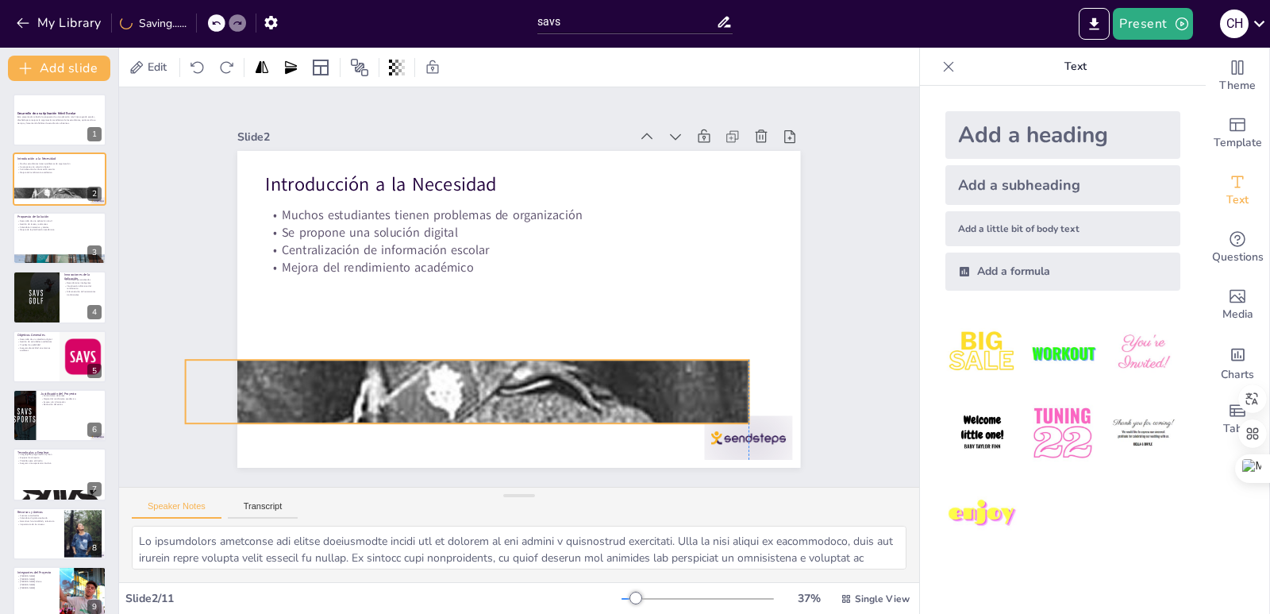
drag, startPoint x: 693, startPoint y: 422, endPoint x: 634, endPoint y: 376, distance: 75.3
click at [634, 376] on div at bounding box center [467, 392] width 563 height 626
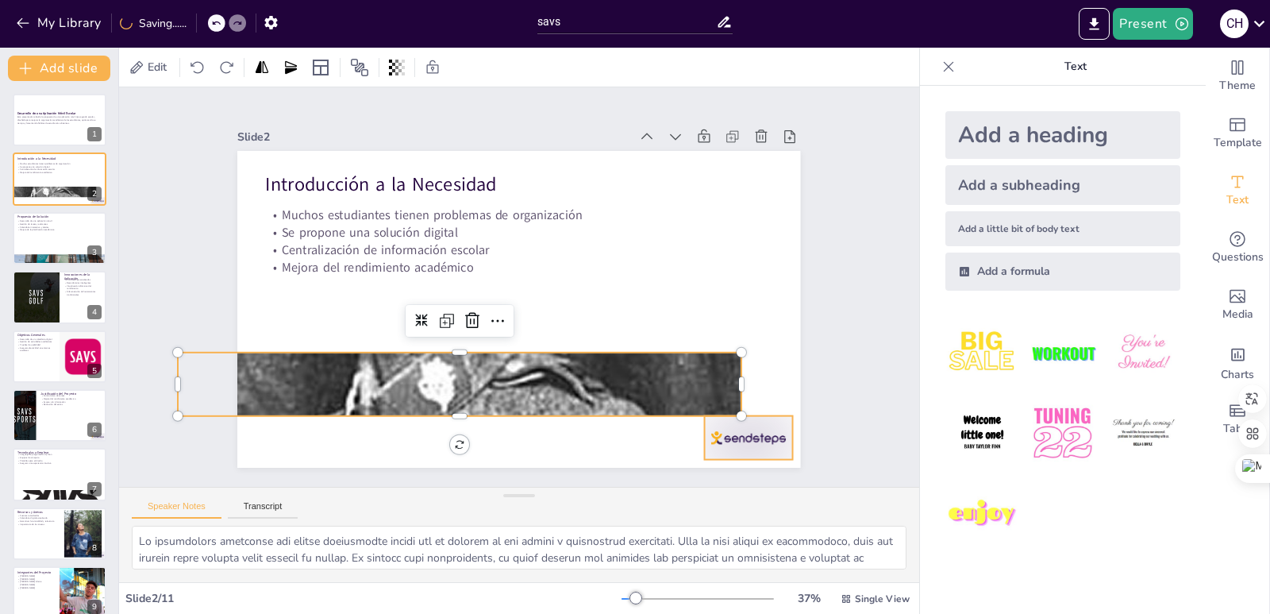
click at [742, 441] on div at bounding box center [749, 438] width 88 height 44
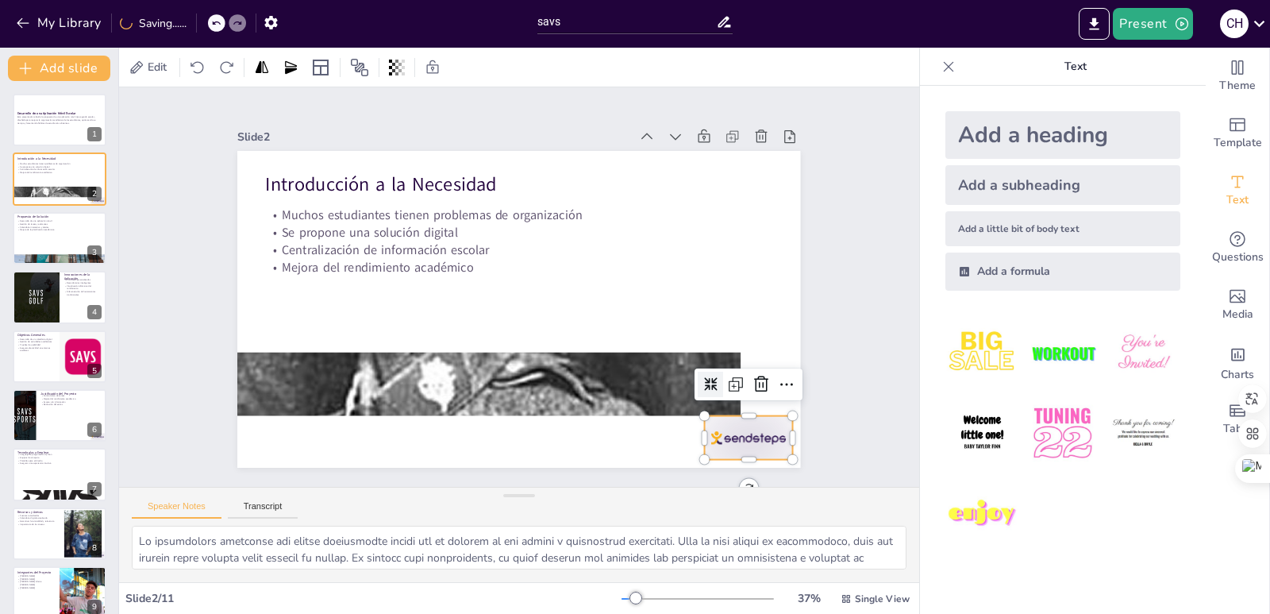
click at [752, 387] on icon at bounding box center [761, 384] width 19 height 19
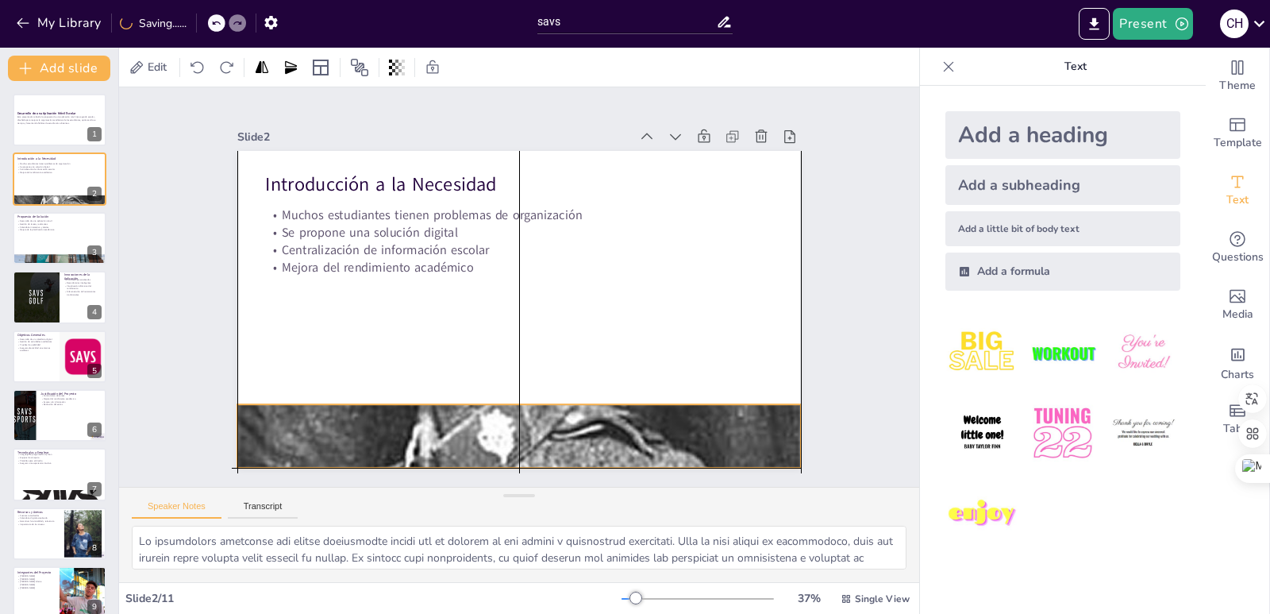
drag, startPoint x: 636, startPoint y: 380, endPoint x: 693, endPoint y: 437, distance: 80.3
click at [693, 437] on div at bounding box center [518, 436] width 563 height 626
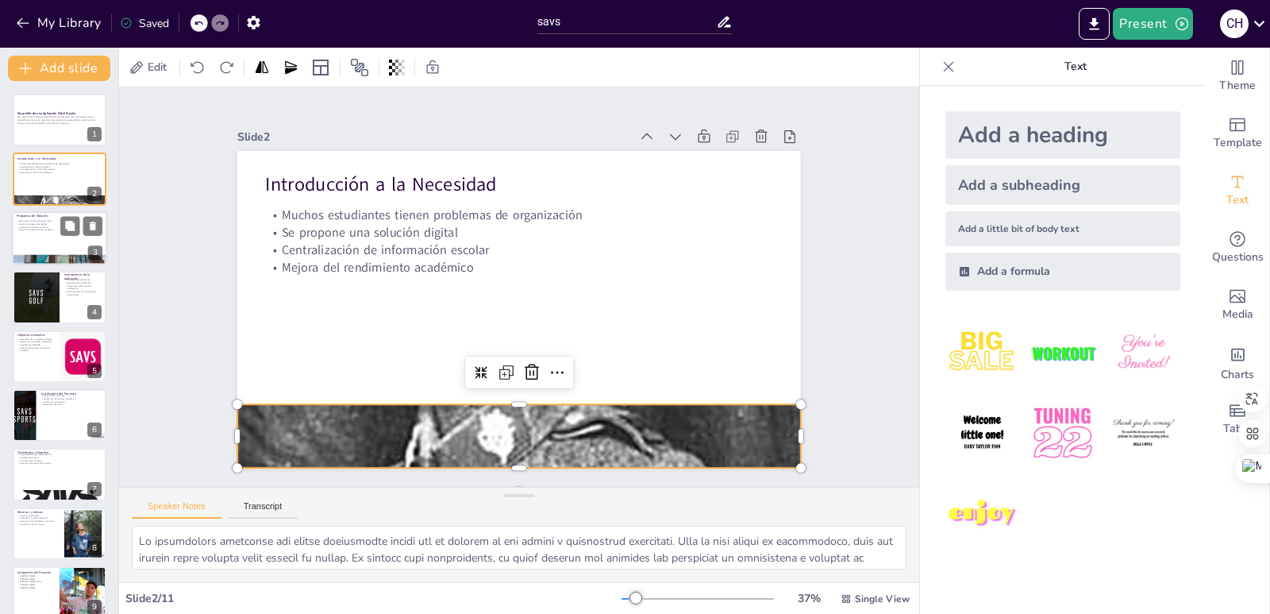
click at [60, 229] on p "Mejora de la planificación académica" at bounding box center [60, 229] width 86 height 3
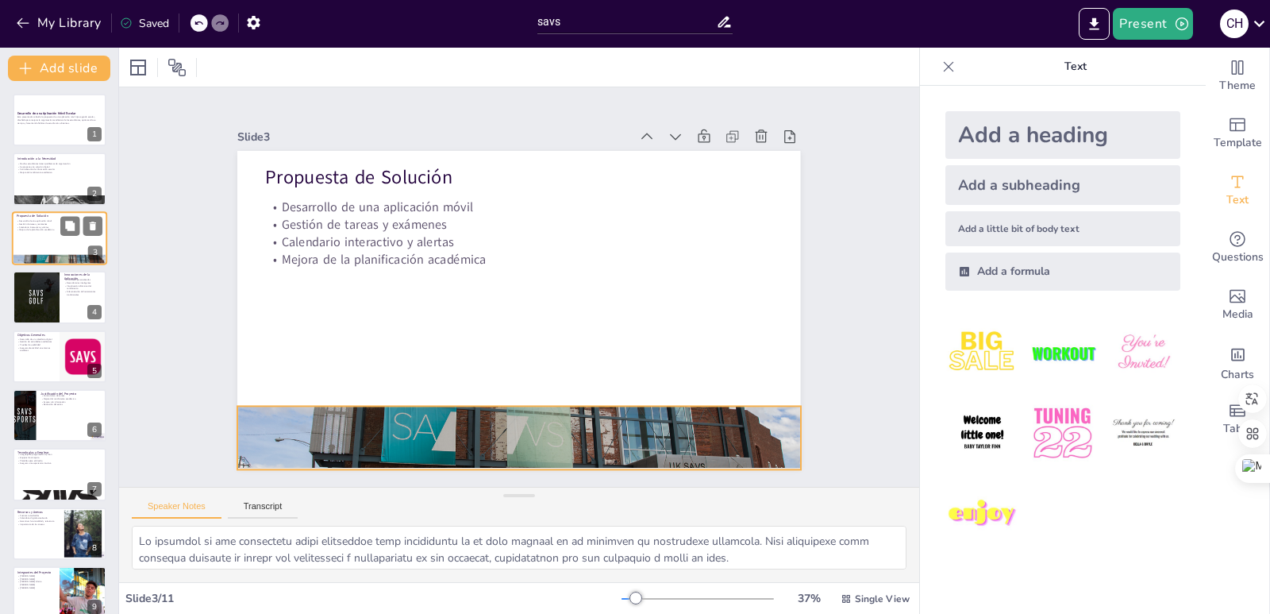
click at [41, 254] on div at bounding box center [59, 260] width 95 height 54
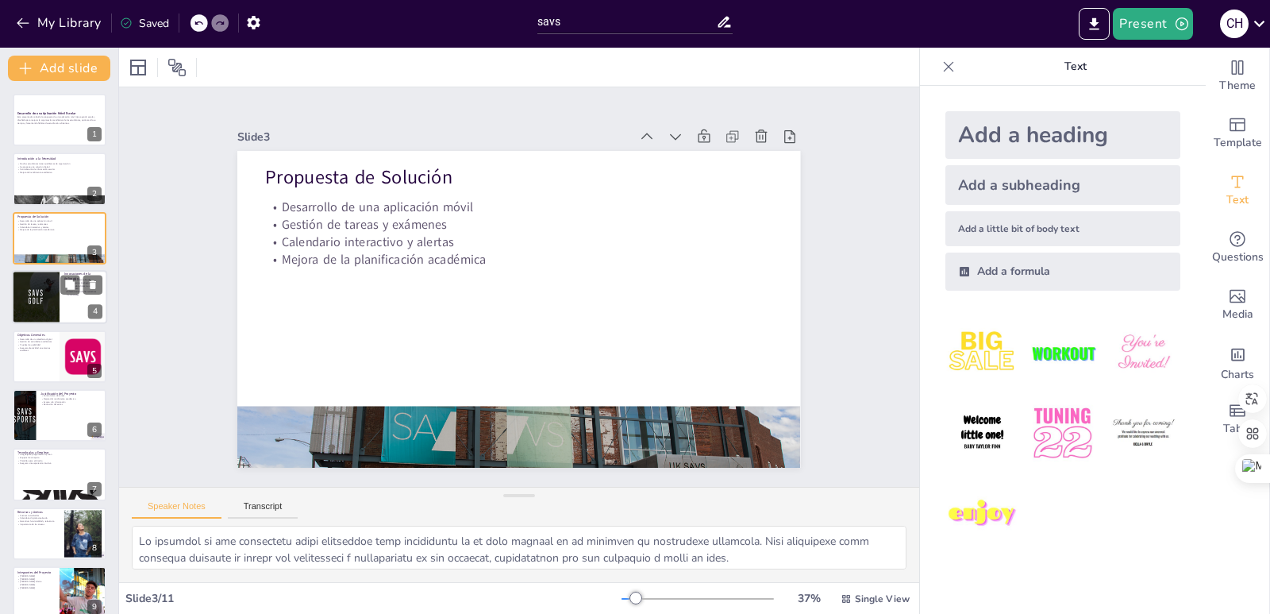
click at [32, 307] on div at bounding box center [36, 297] width 54 height 54
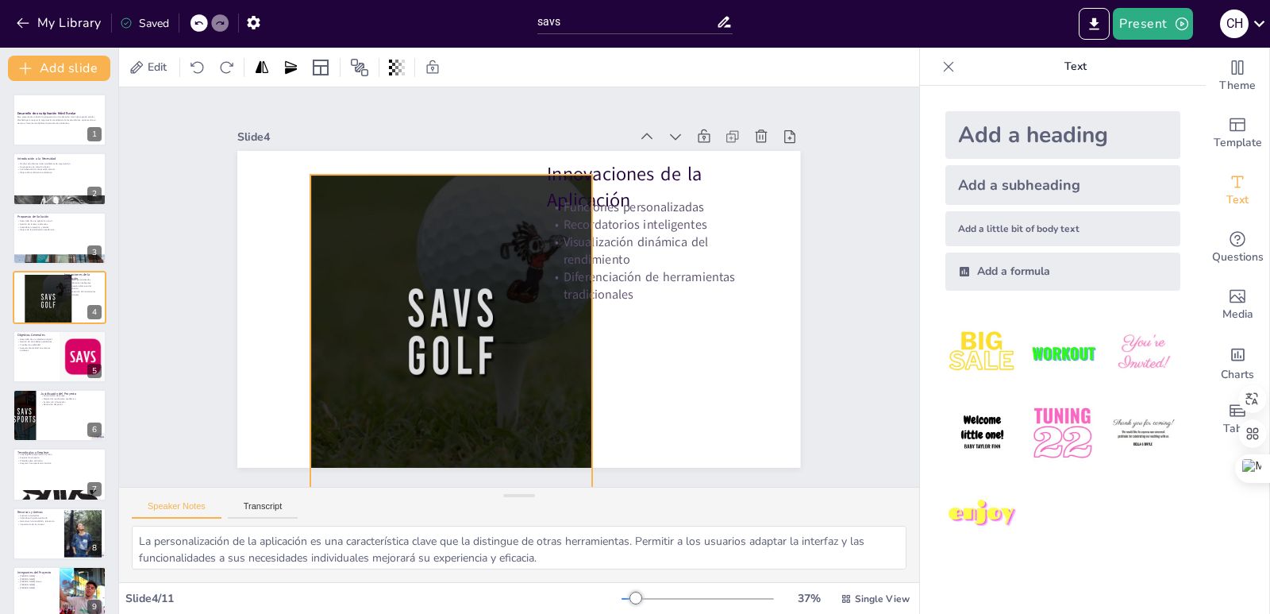
drag, startPoint x: 447, startPoint y: 399, endPoint x: 525, endPoint y: 423, distance: 81.4
click at [525, 423] on div at bounding box center [451, 333] width 317 height 317
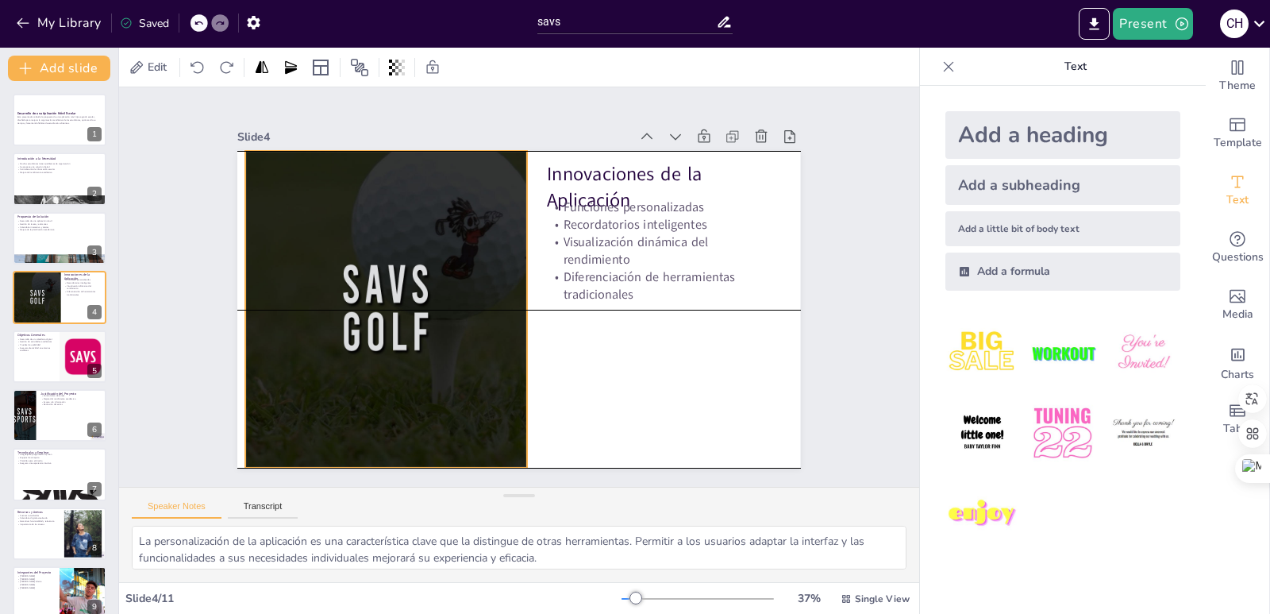
drag, startPoint x: 517, startPoint y: 399, endPoint x: 447, endPoint y: 372, distance: 74.9
click at [447, 372] on div at bounding box center [386, 309] width 317 height 317
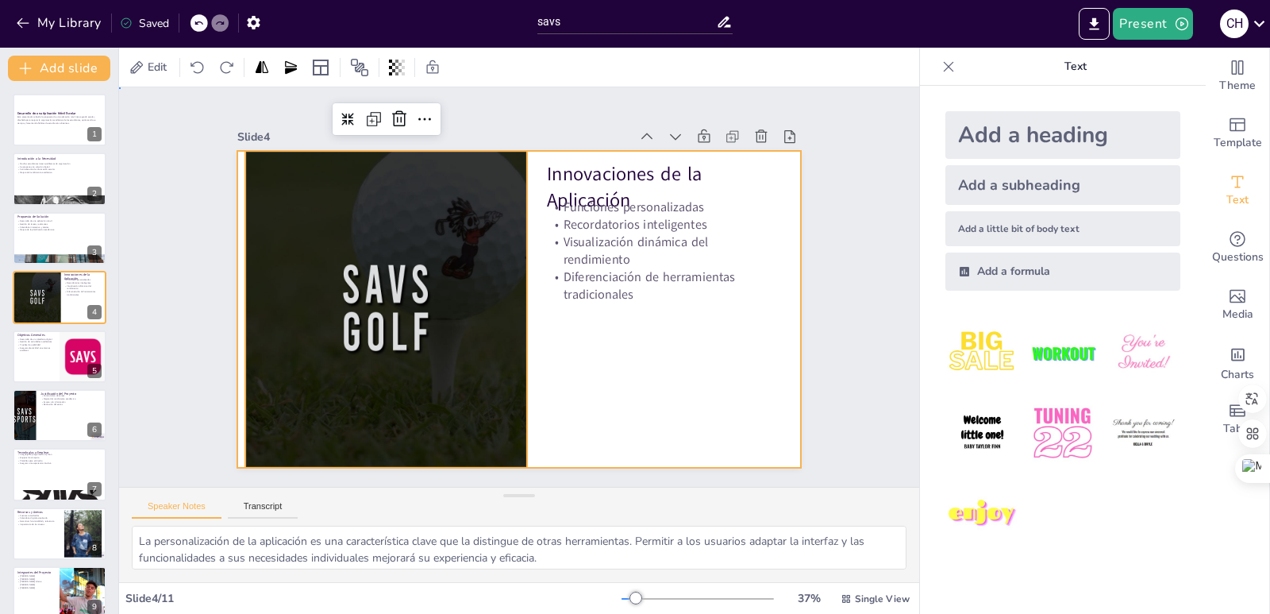
click at [646, 364] on div at bounding box center [518, 309] width 563 height 317
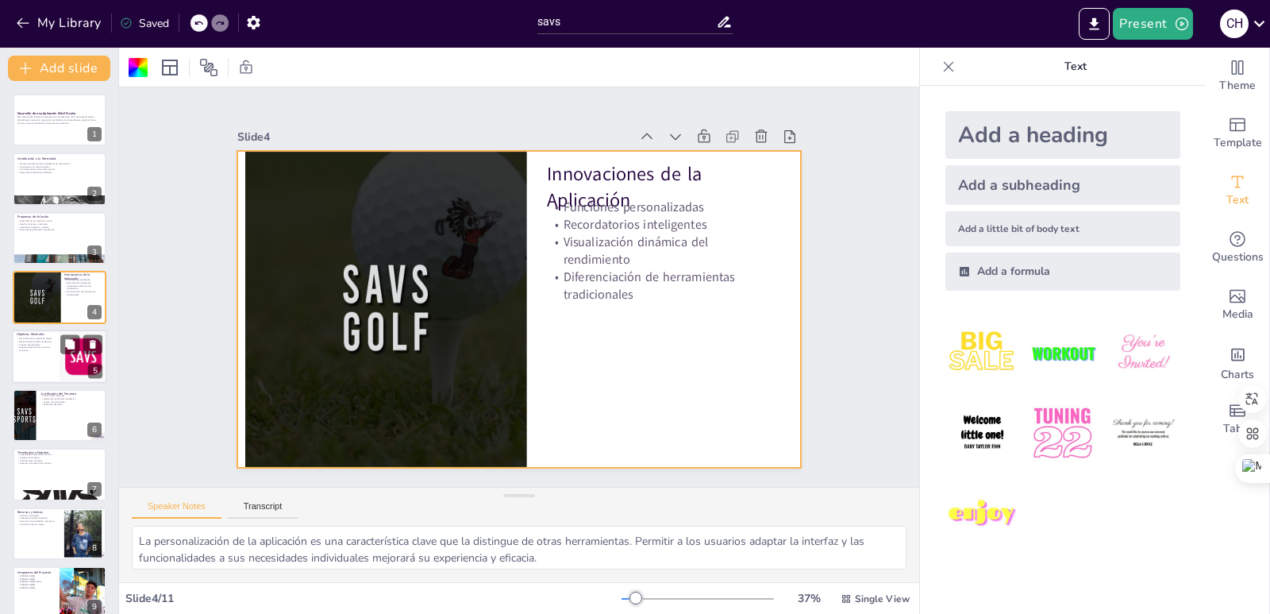
click at [52, 341] on p "Gestión de actividades académicas" at bounding box center [36, 341] width 38 height 3
type textarea "El desarrollo de un calendario digital es el objetivo principal del proyecto. E…"
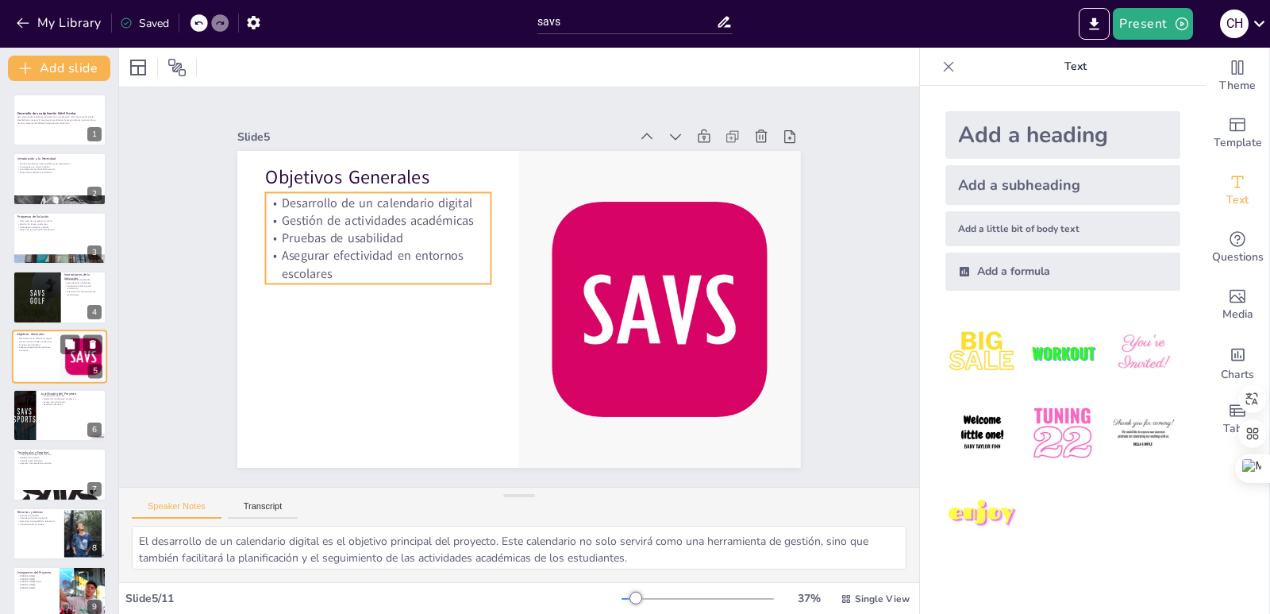
scroll to position [9, 0]
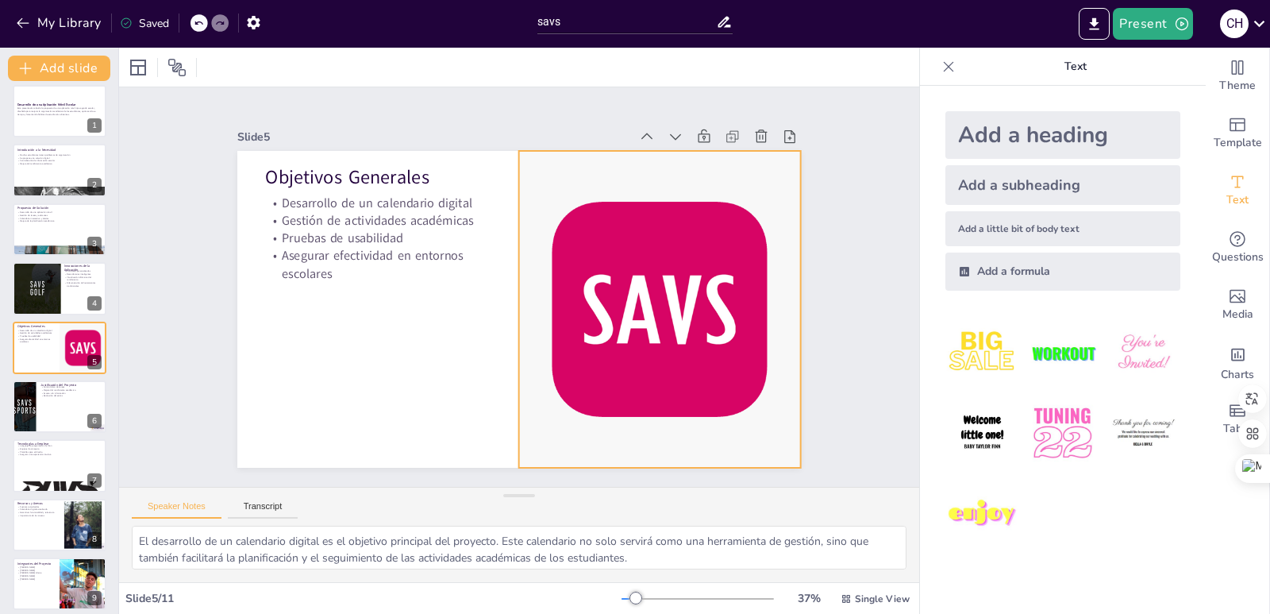
click at [609, 359] on div at bounding box center [658, 324] width 634 height 379
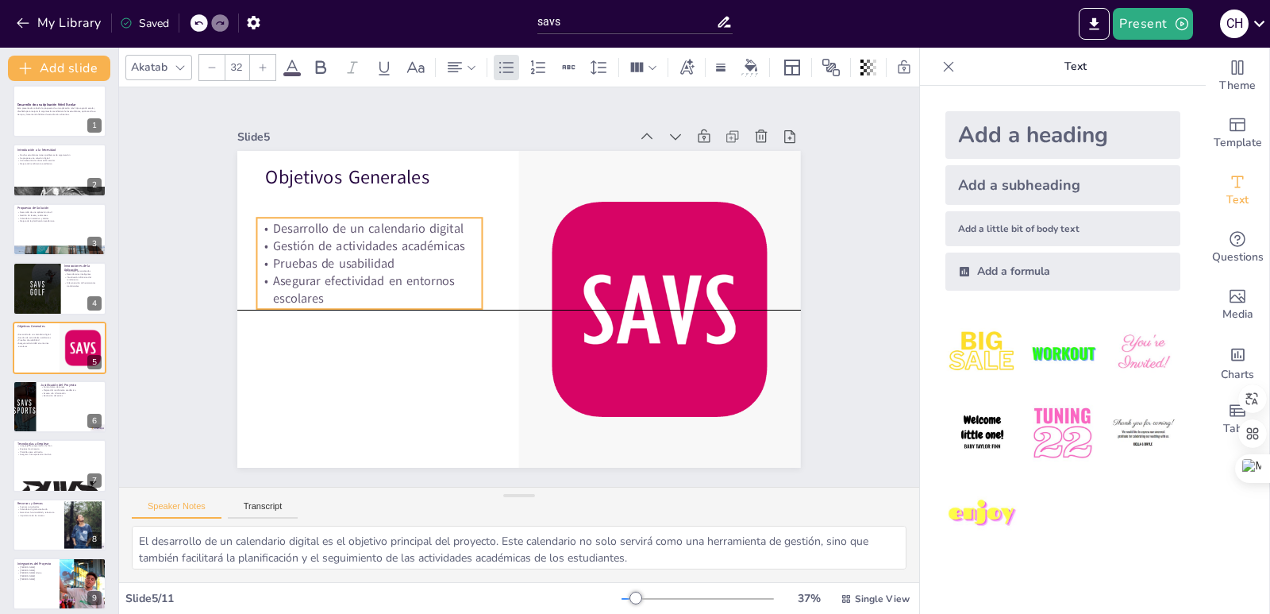
drag, startPoint x: 459, startPoint y: 217, endPoint x: 450, endPoint y: 236, distance: 21.0
click at [450, 236] on p "Gestión de actividades académicas" at bounding box center [374, 230] width 225 height 41
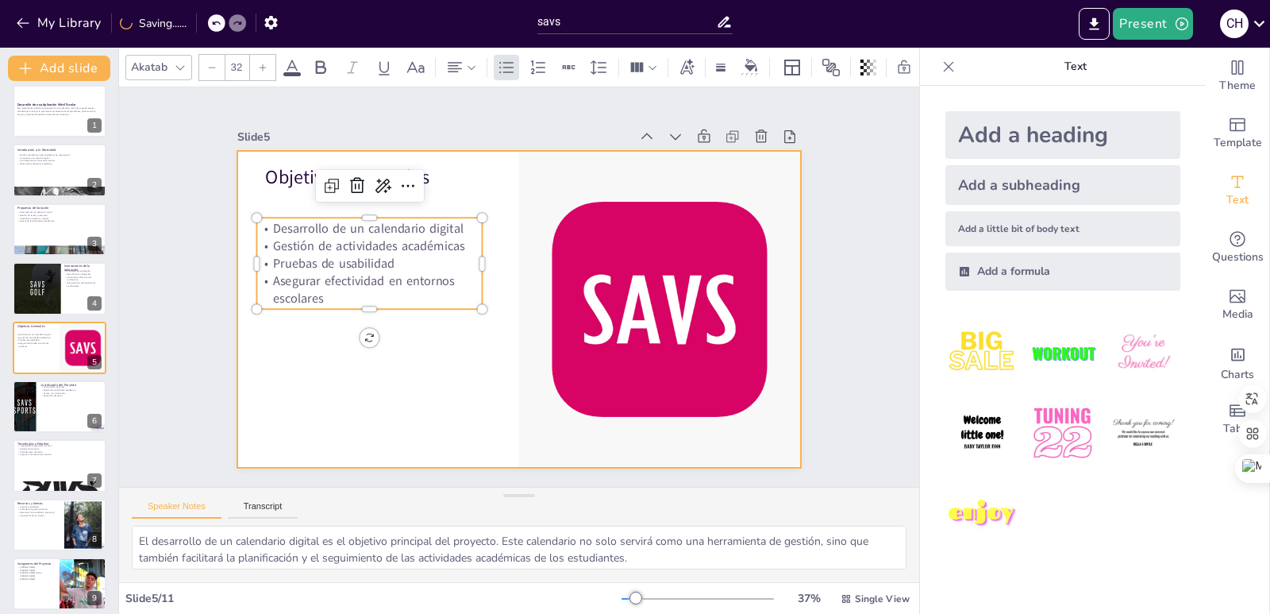
click at [429, 191] on div at bounding box center [518, 309] width 563 height 317
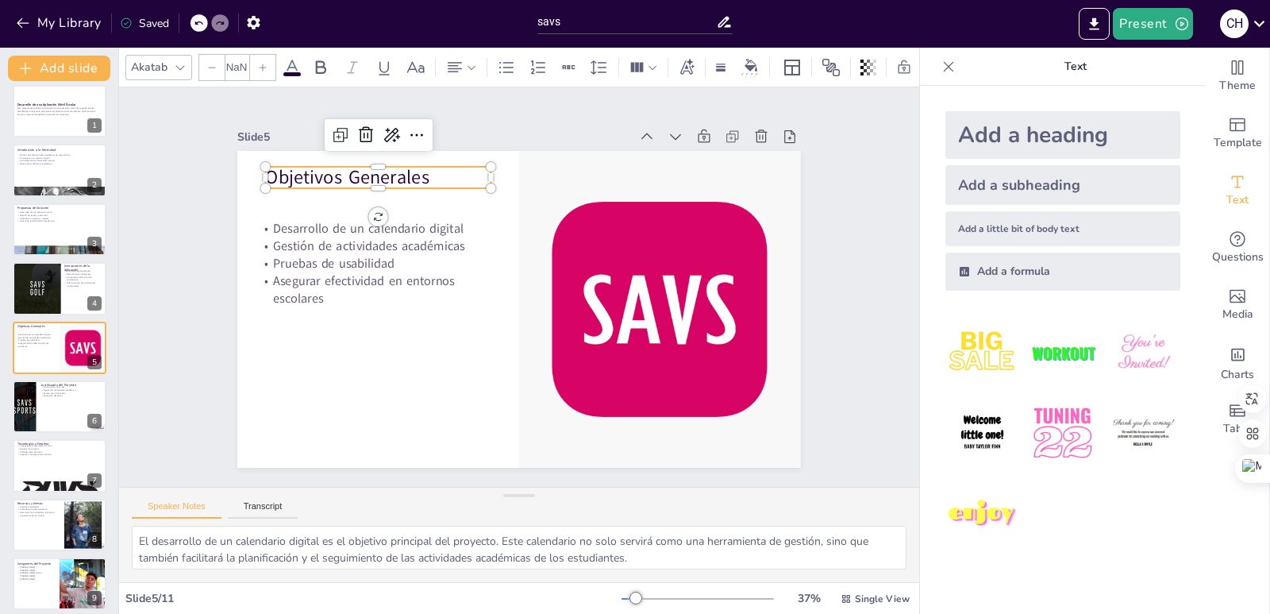
type input "48"
click at [391, 175] on p "Objetivos Generales" at bounding box center [382, 183] width 225 height 26
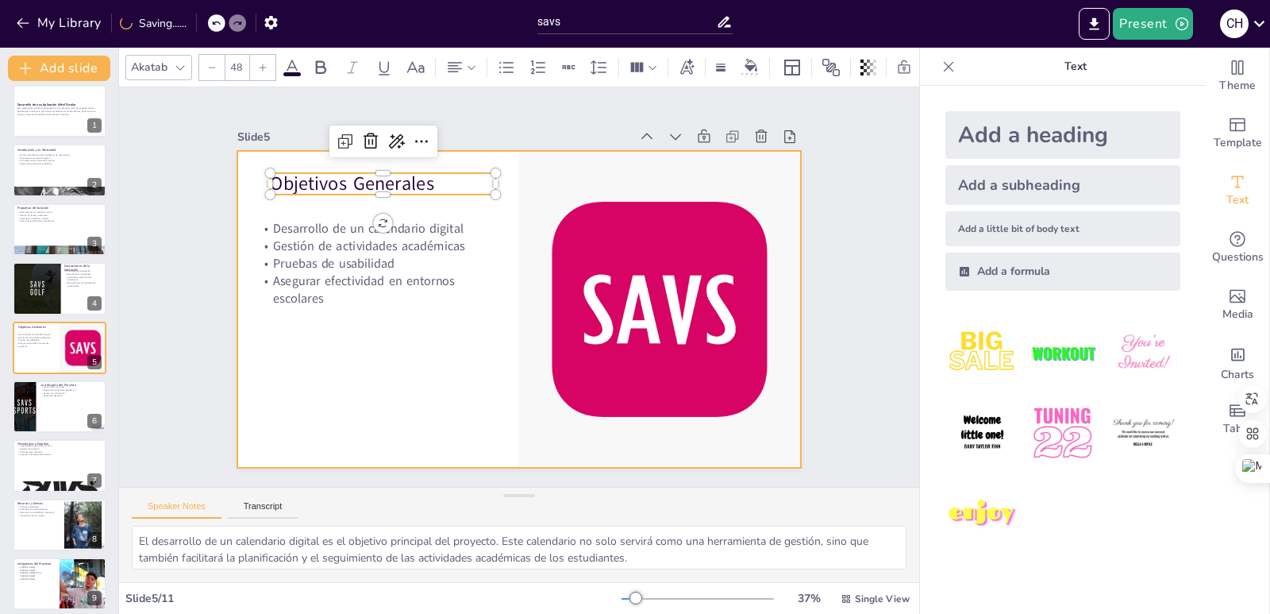
click at [379, 318] on div at bounding box center [518, 309] width 563 height 317
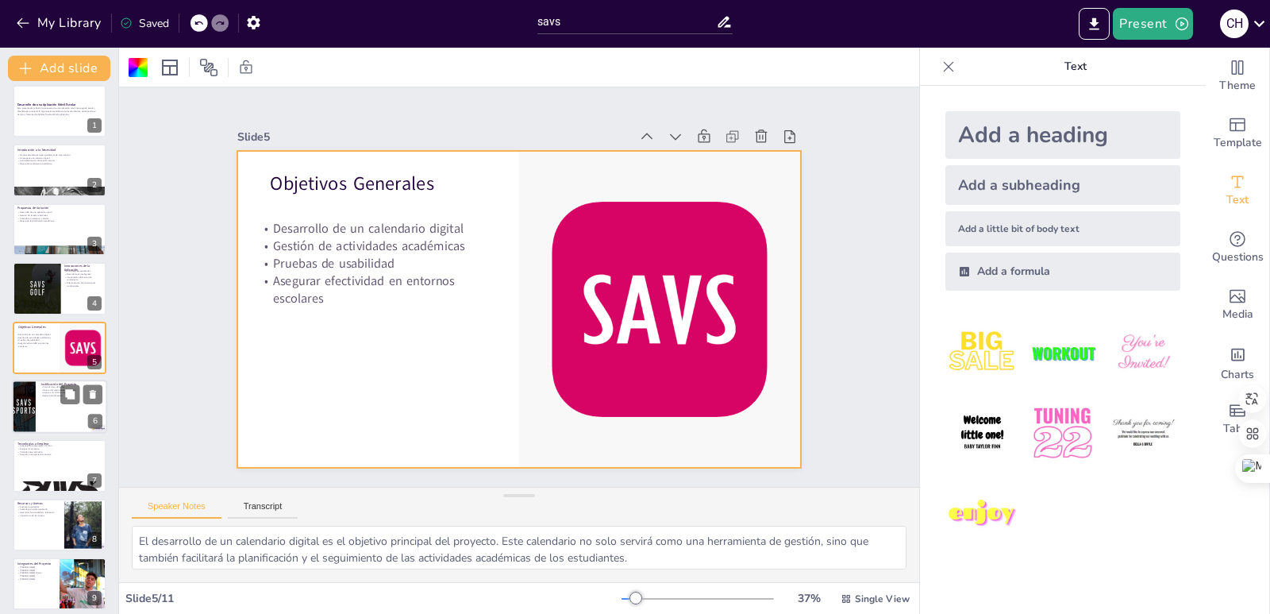
click at [32, 395] on div at bounding box center [24, 406] width 54 height 54
type textarea "La capacidad de tener un control claro de las tareas es esencial para el éxito …"
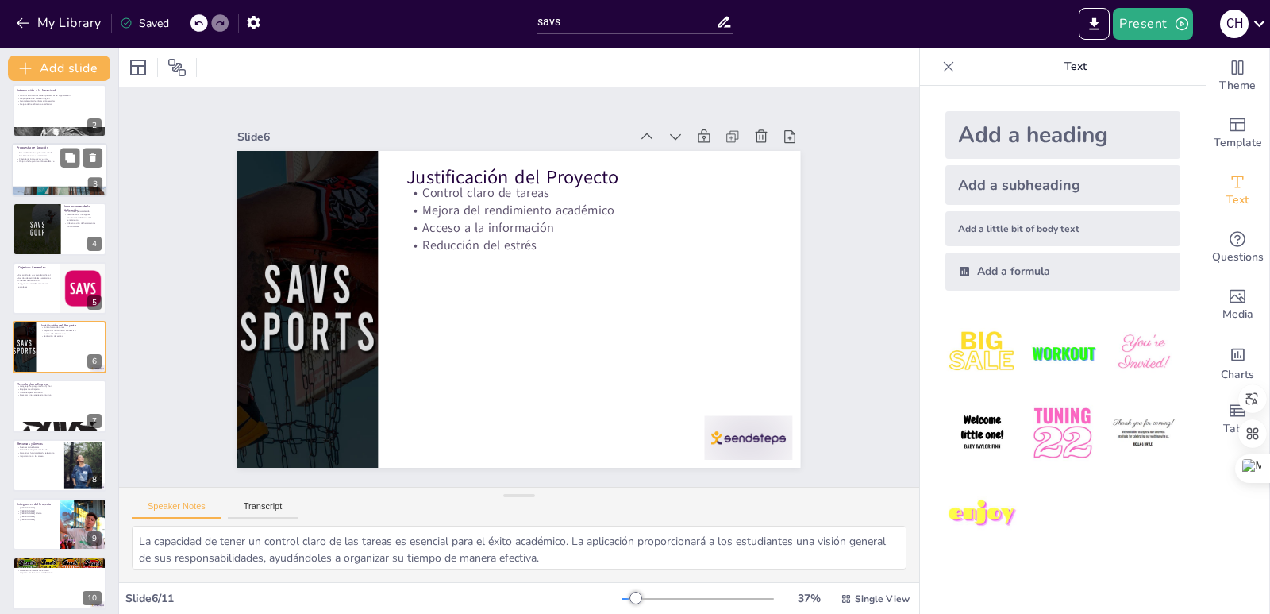
scroll to position [0, 0]
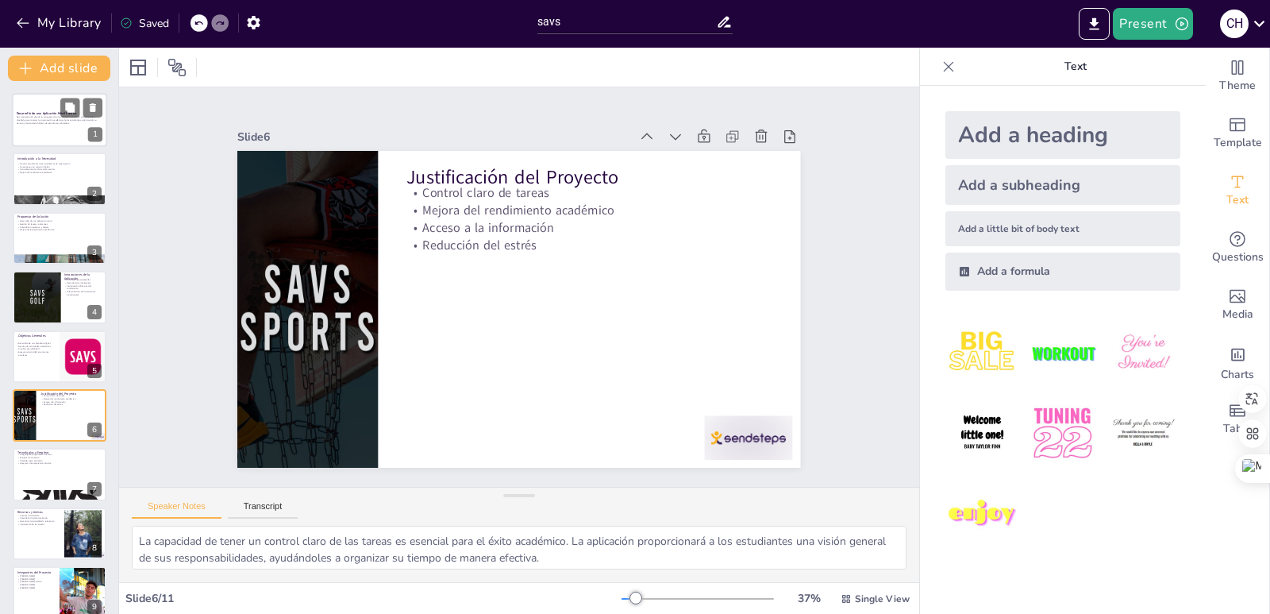
click at [44, 126] on p at bounding box center [60, 126] width 86 height 3
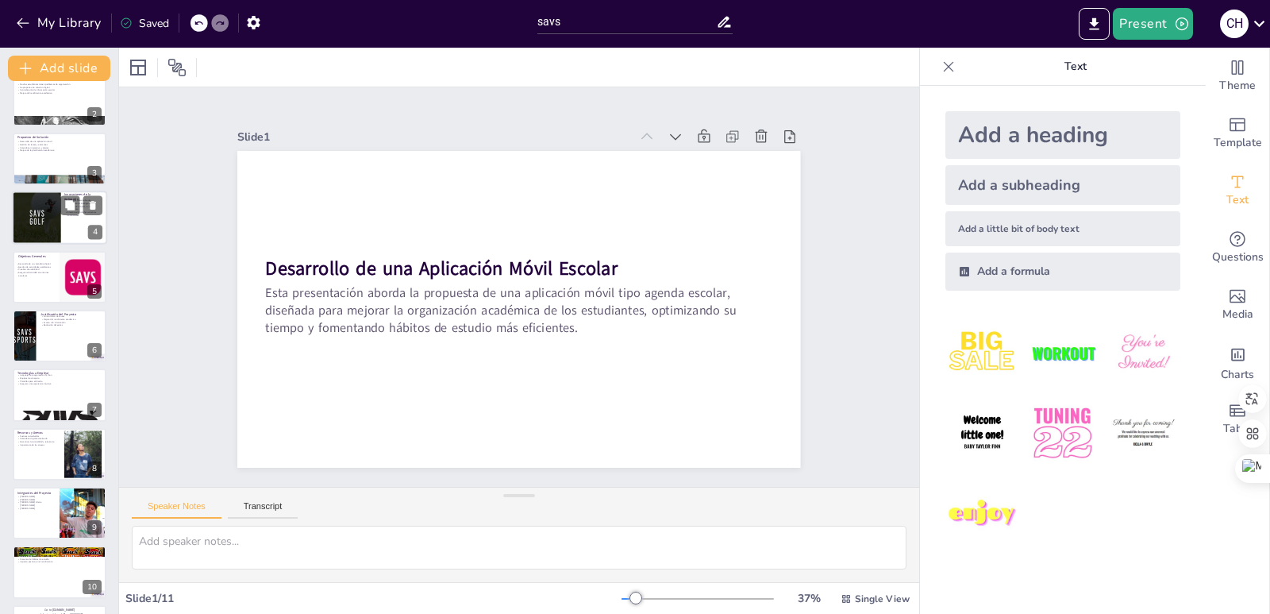
scroll to position [136, 0]
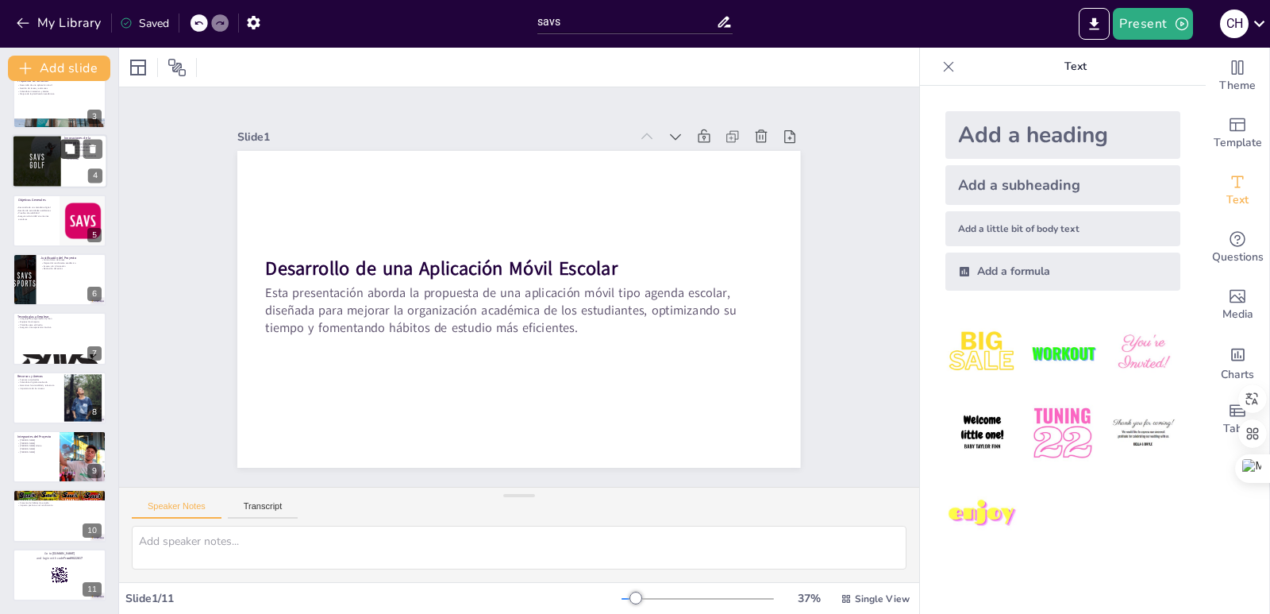
click at [67, 158] on button at bounding box center [69, 149] width 19 height 19
type textarea "La personalización de la aplicación es una característica clave que la distingu…"
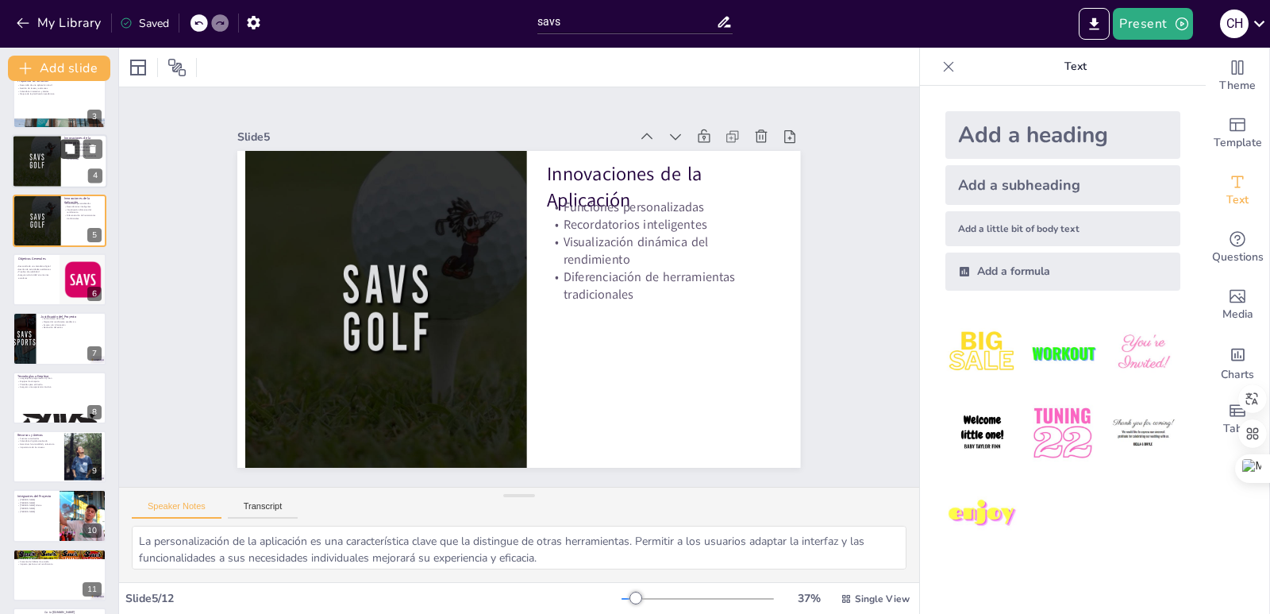
scroll to position [9, 0]
